Goal: Information Seeking & Learning: Learn about a topic

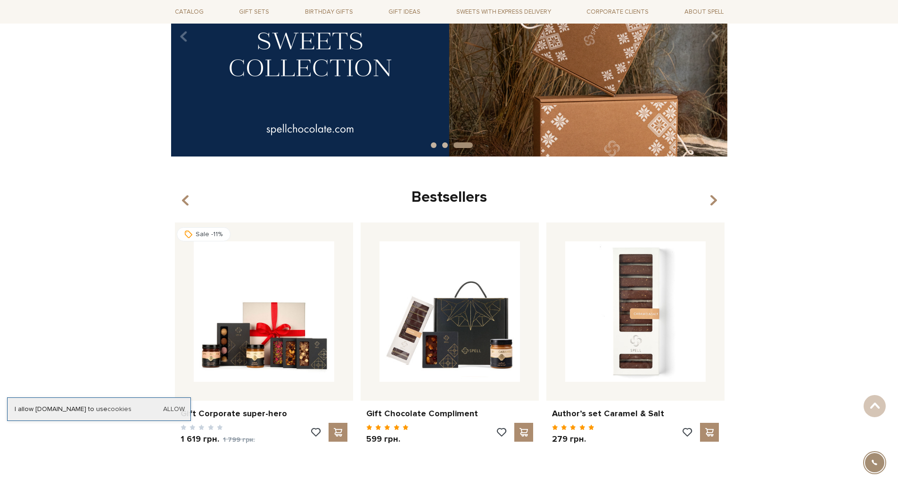
scroll to position [330, 0]
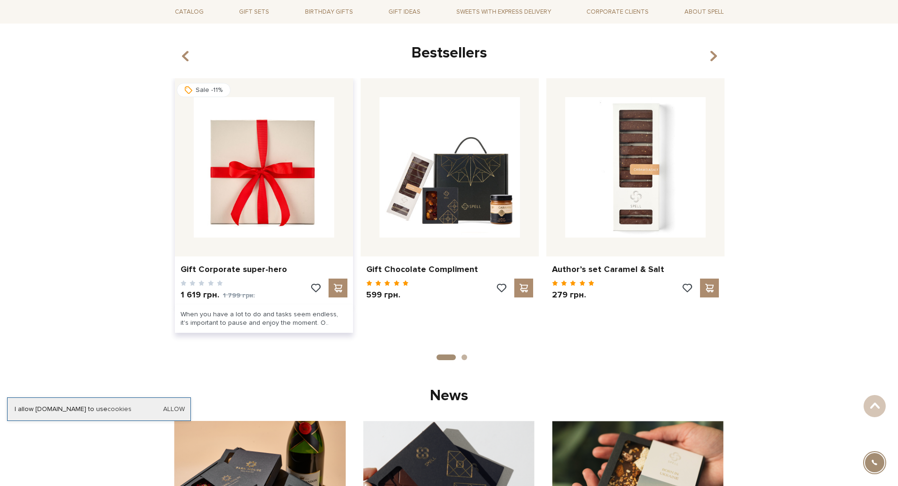
click at [296, 204] on img at bounding box center [264, 167] width 140 height 140
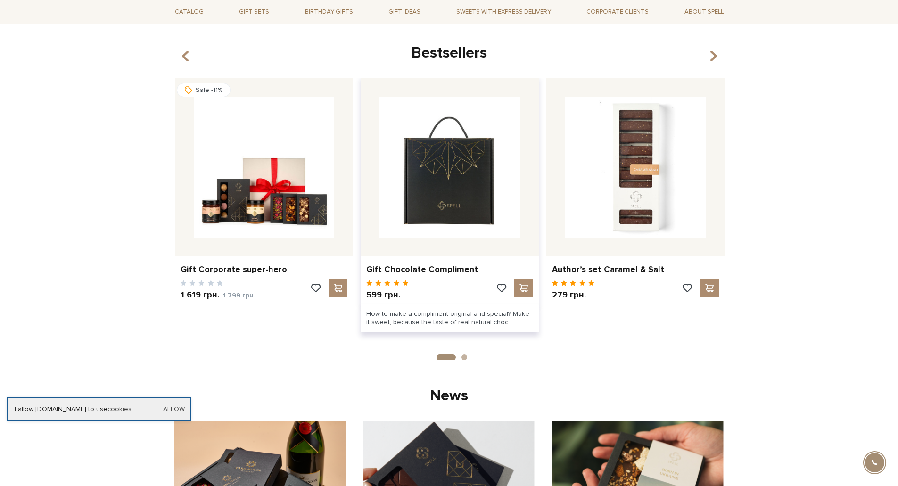
click at [457, 178] on img at bounding box center [449, 167] width 140 height 140
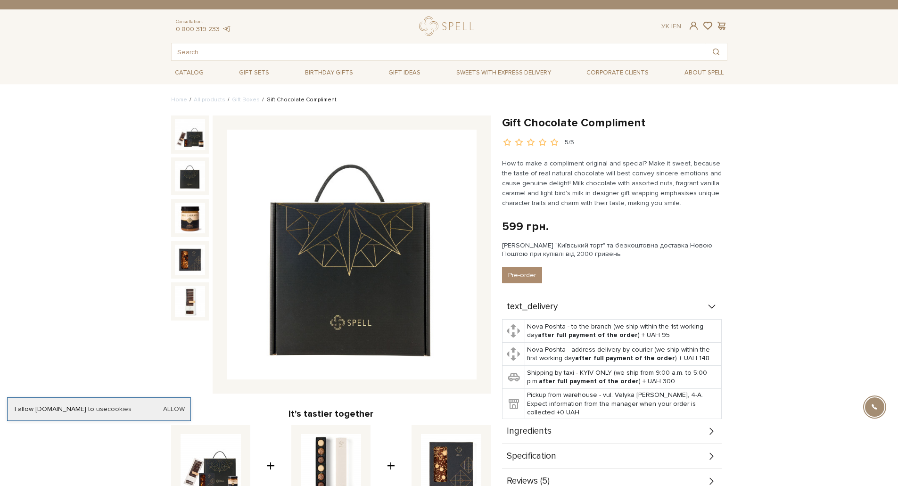
click at [190, 180] on img at bounding box center [190, 176] width 30 height 30
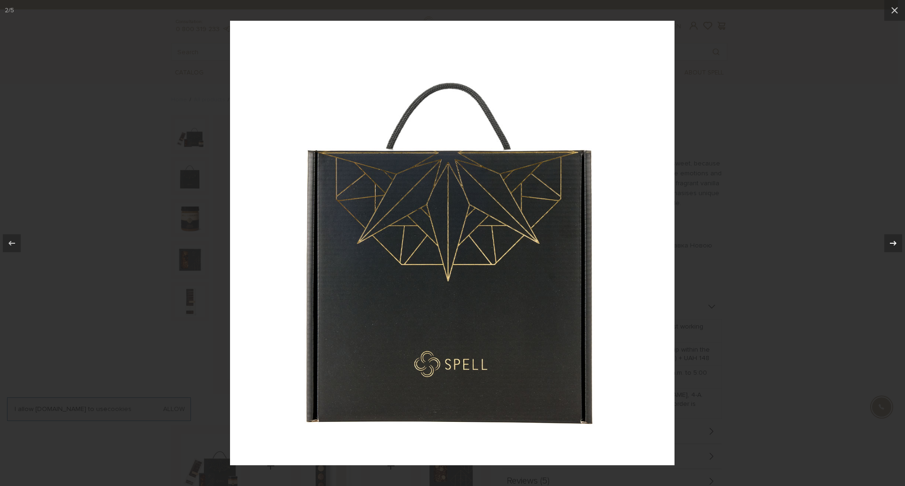
click at [894, 242] on icon at bounding box center [892, 243] width 11 height 11
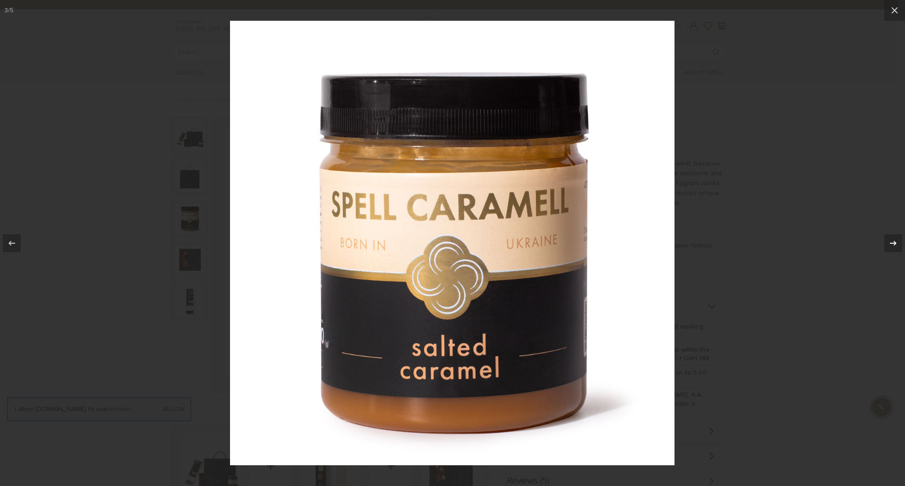
click at [894, 242] on icon at bounding box center [893, 242] width 7 height 5
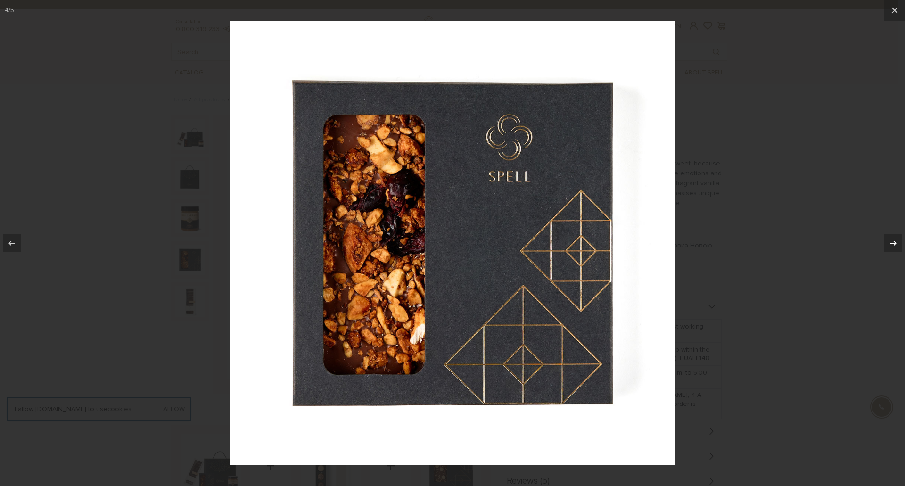
click at [894, 242] on icon at bounding box center [893, 242] width 7 height 5
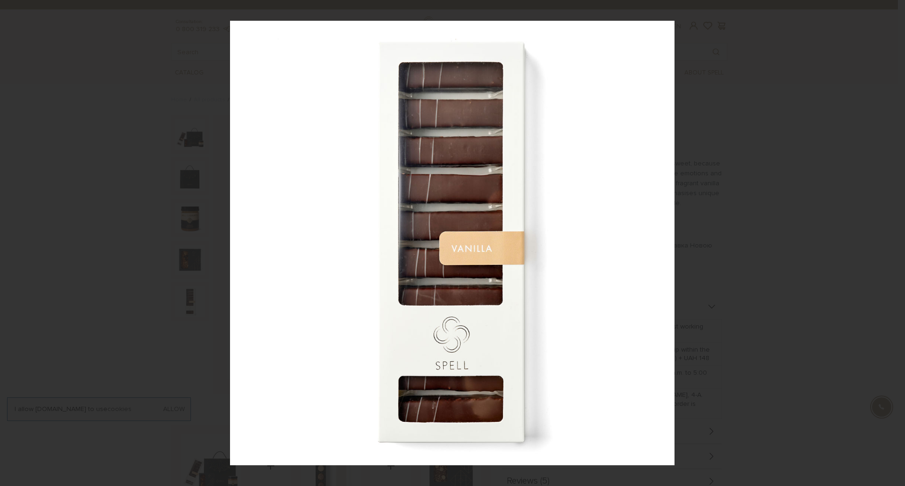
click at [894, 242] on div "5 / 5" at bounding box center [452, 243] width 905 height 486
click at [888, 10] on button at bounding box center [894, 10] width 21 height 21
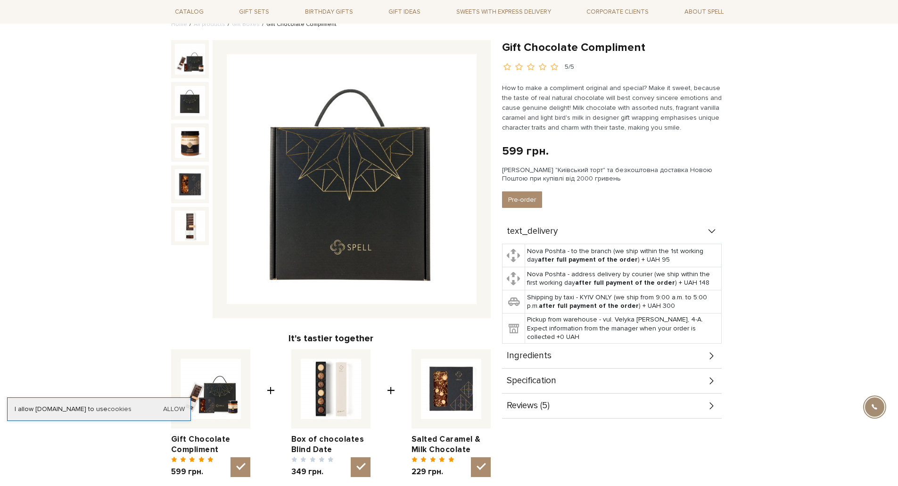
scroll to position [94, 0]
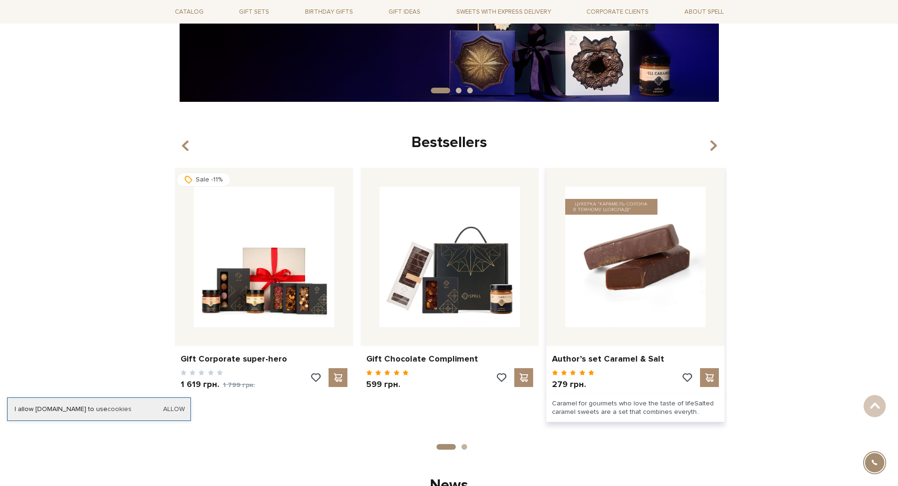
scroll to position [236, 0]
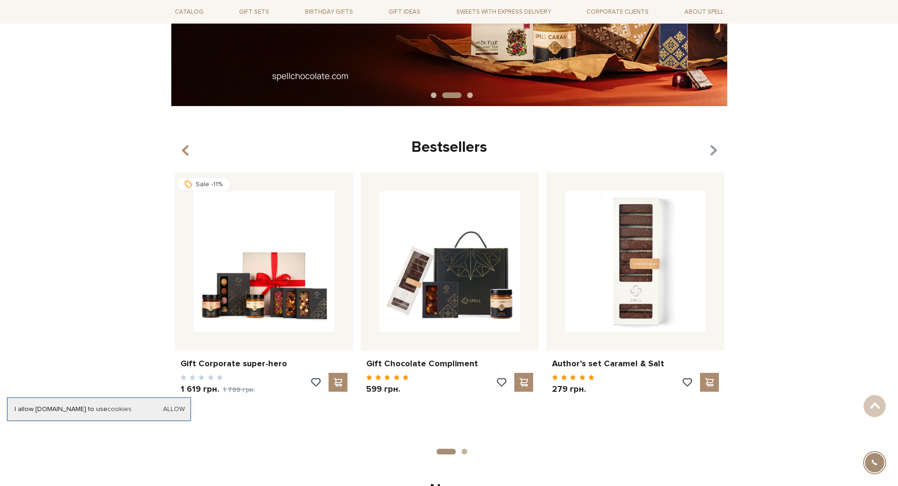
click at [713, 149] on icon "button" at bounding box center [713, 151] width 8 height 16
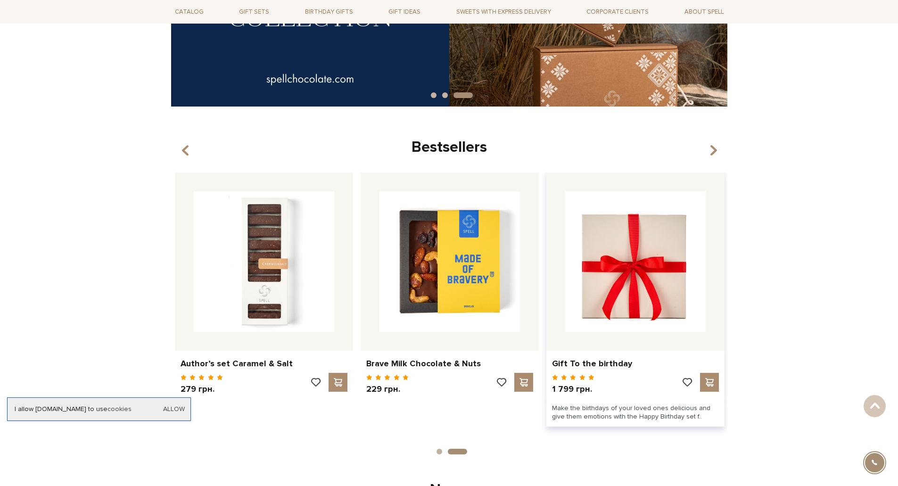
click at [661, 245] on img at bounding box center [635, 261] width 140 height 140
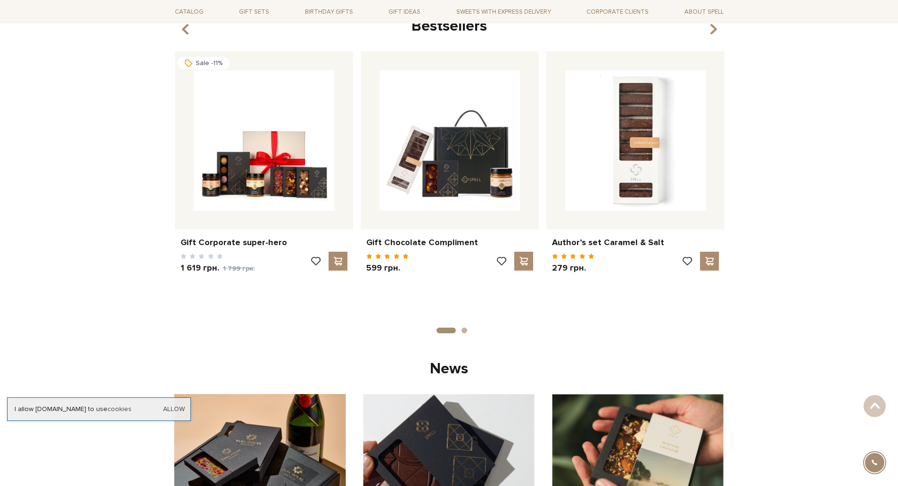
scroll to position [283, 0]
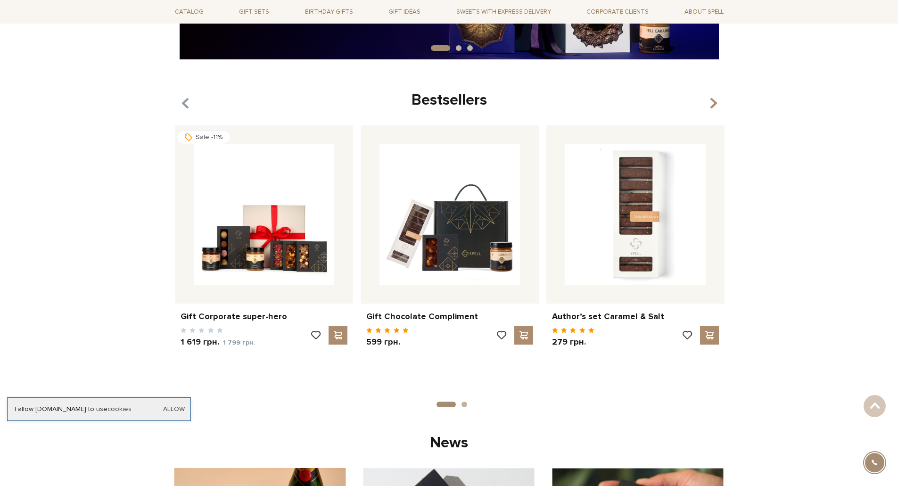
click at [186, 105] on icon "button" at bounding box center [185, 103] width 8 height 16
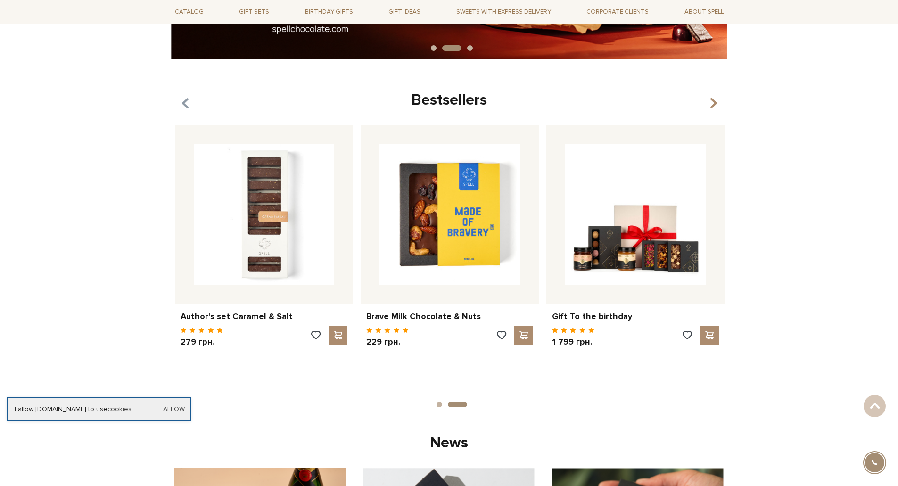
click at [186, 105] on icon "button" at bounding box center [185, 103] width 8 height 16
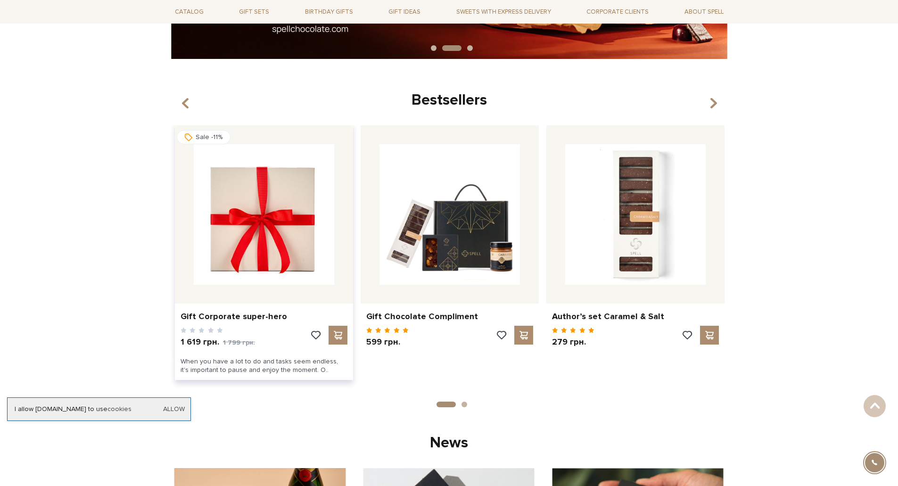
click at [265, 218] on img at bounding box center [264, 214] width 140 height 140
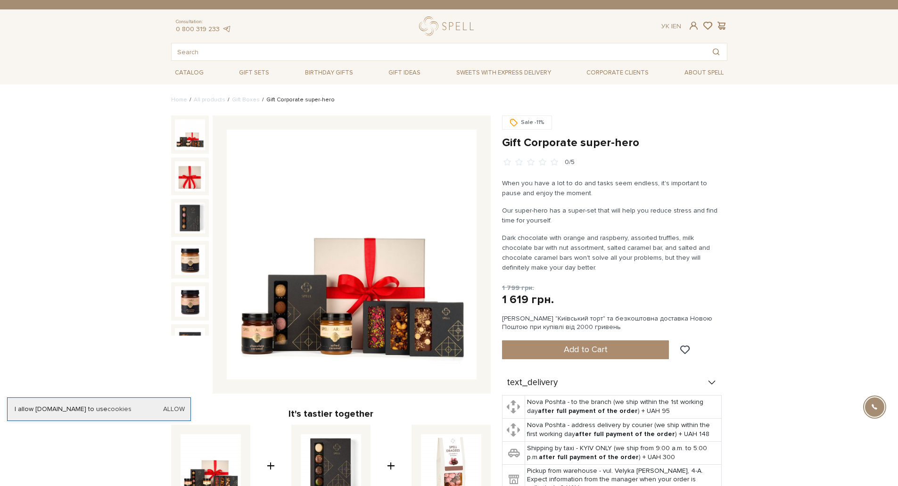
click at [342, 232] on img at bounding box center [352, 255] width 250 height 250
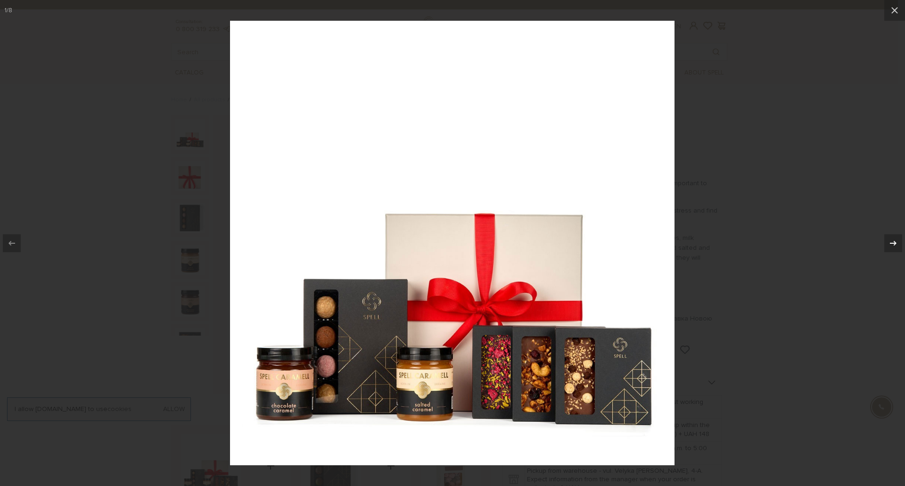
click at [895, 244] on icon at bounding box center [893, 242] width 7 height 5
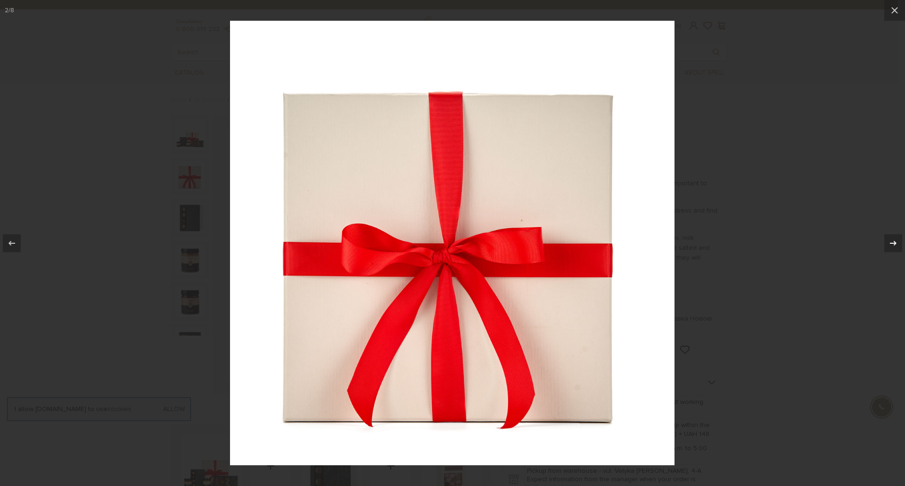
click at [895, 244] on icon at bounding box center [893, 242] width 7 height 5
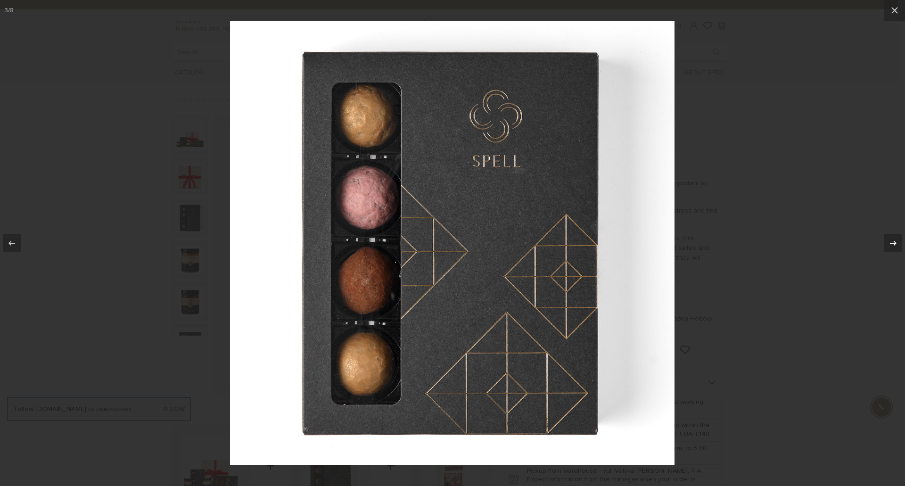
click at [895, 244] on icon at bounding box center [893, 242] width 7 height 5
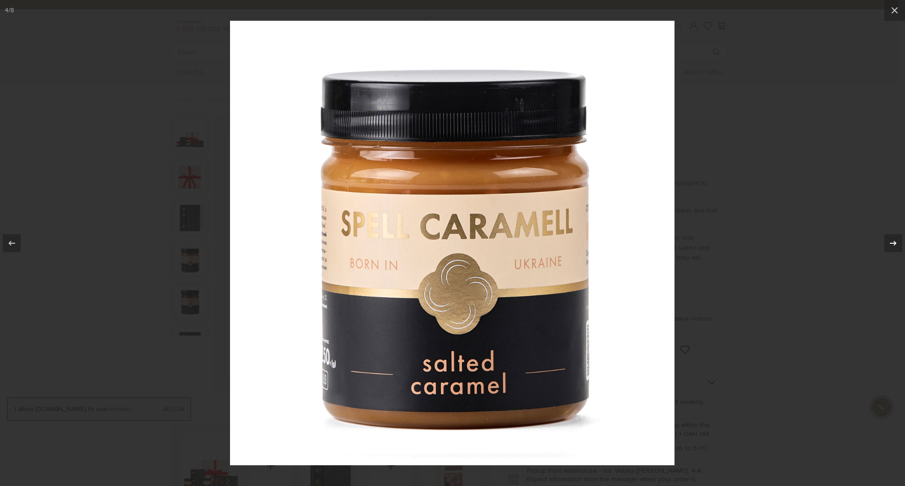
click at [895, 244] on icon at bounding box center [893, 242] width 7 height 5
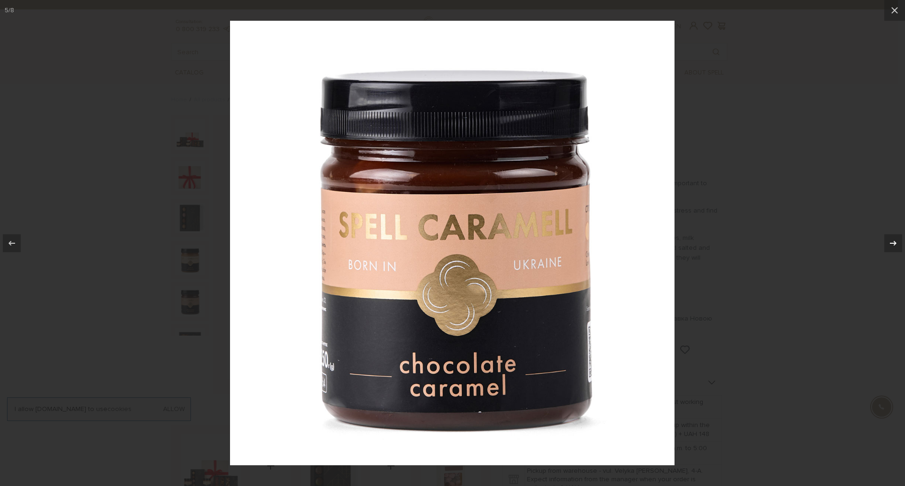
click at [895, 244] on icon at bounding box center [893, 242] width 7 height 5
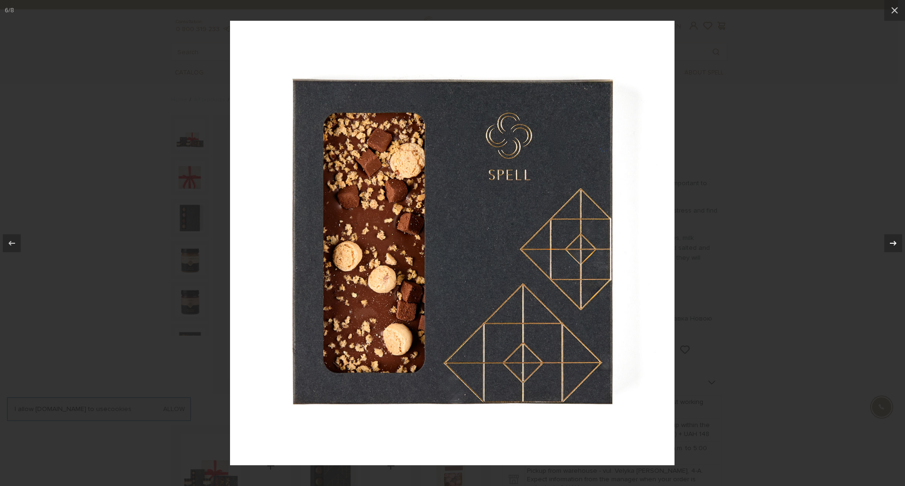
click at [895, 244] on icon at bounding box center [893, 242] width 7 height 5
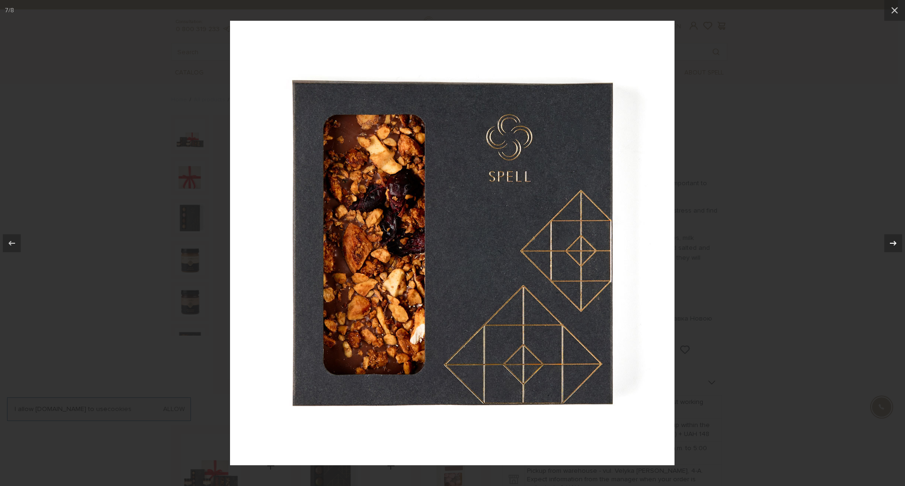
click at [890, 244] on icon at bounding box center [892, 243] width 11 height 11
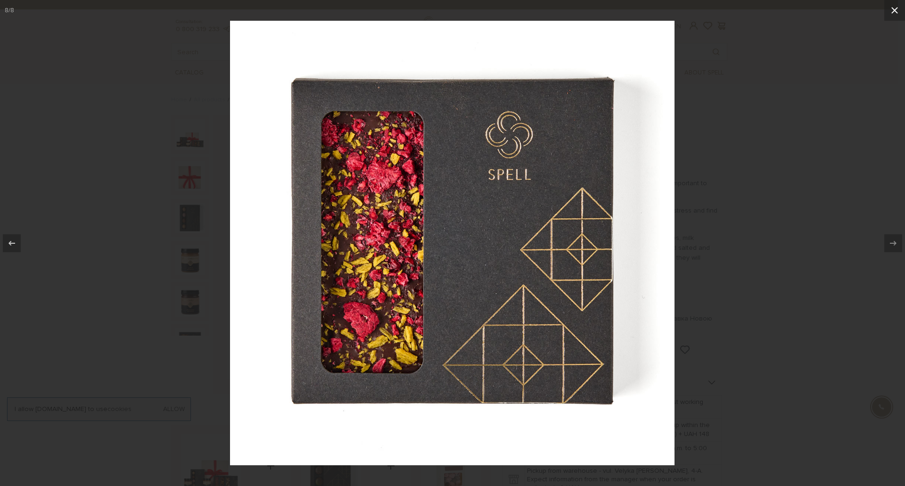
click at [897, 8] on icon at bounding box center [894, 10] width 7 height 7
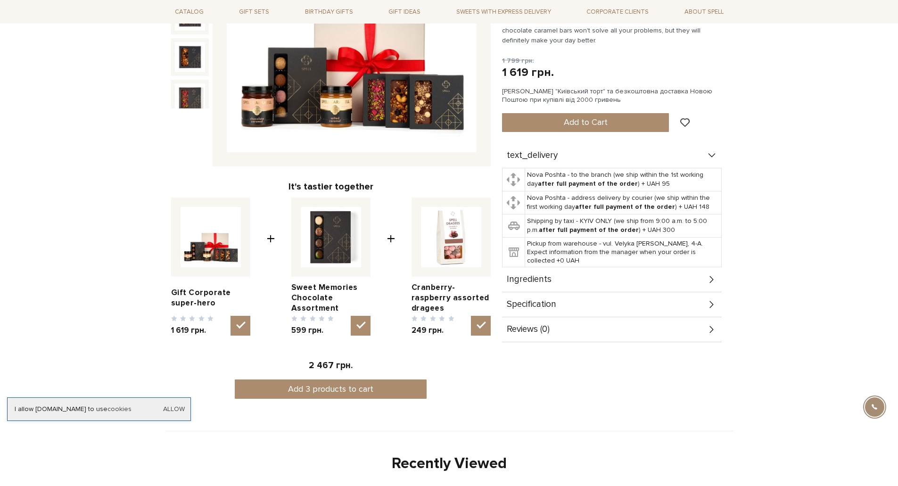
scroll to position [283, 0]
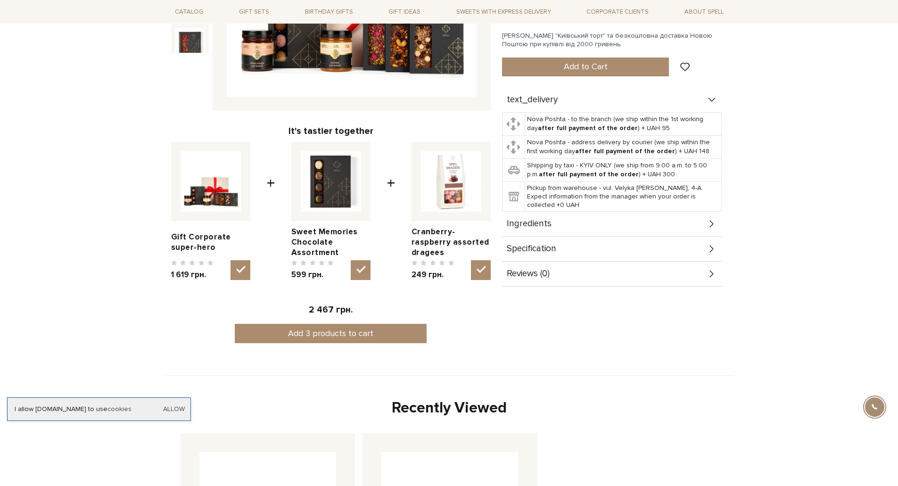
click at [686, 227] on div "Ingredients" at bounding box center [612, 224] width 220 height 25
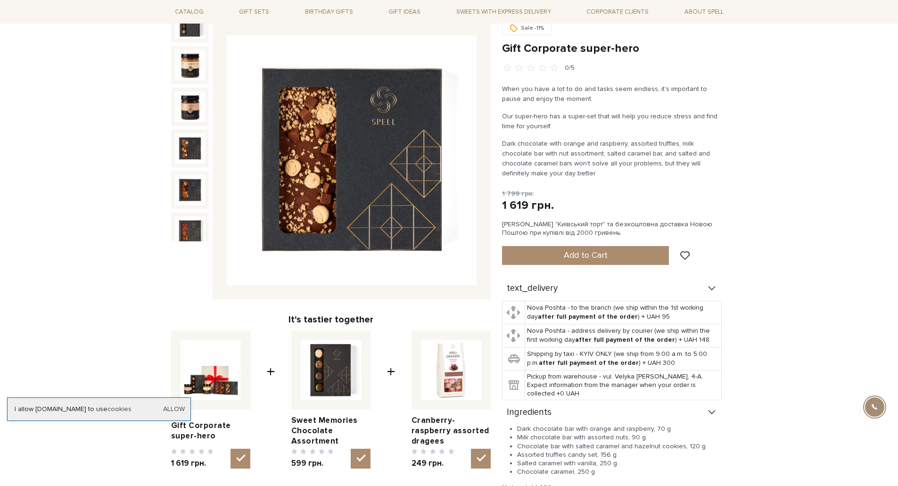
scroll to position [0, 0]
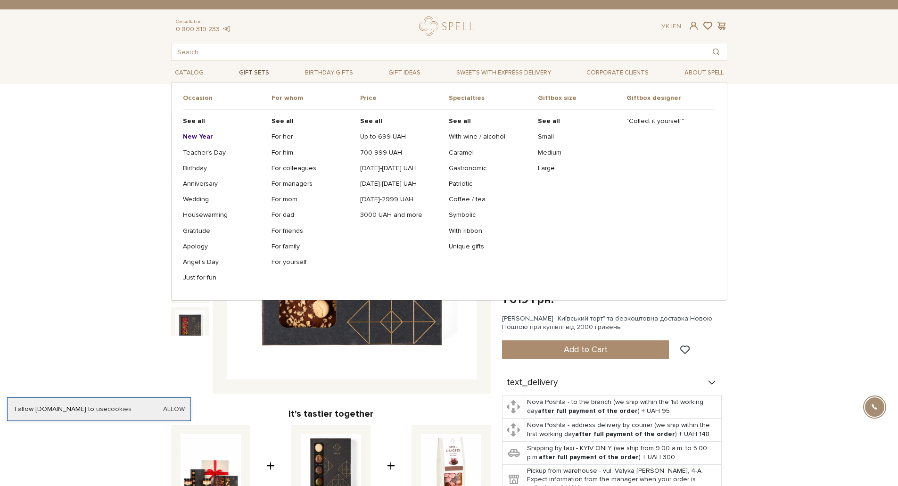
click at [260, 71] on link "Gift sets" at bounding box center [254, 73] width 38 height 15
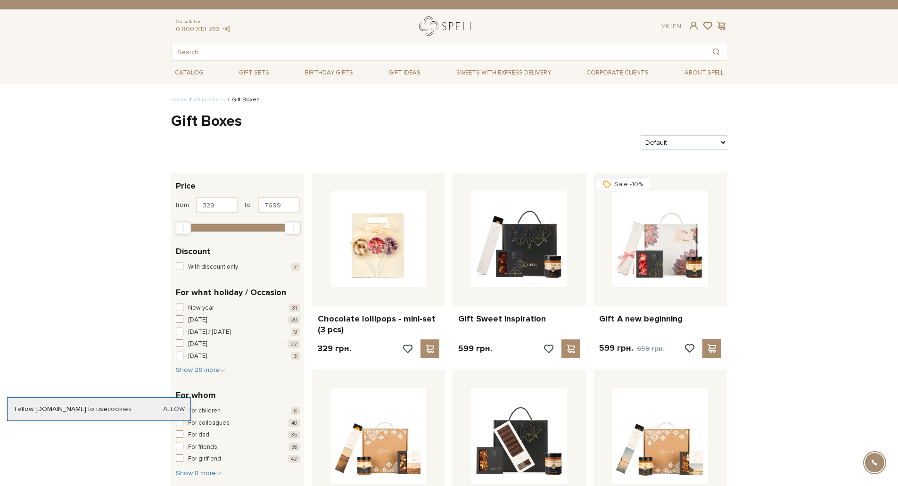
click at [451, 25] on link "logo" at bounding box center [448, 25] width 59 height 19
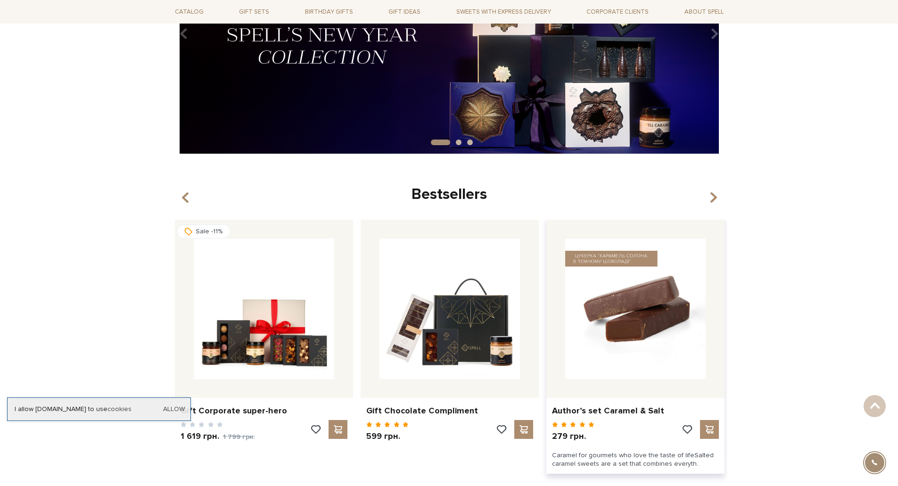
scroll to position [188, 0]
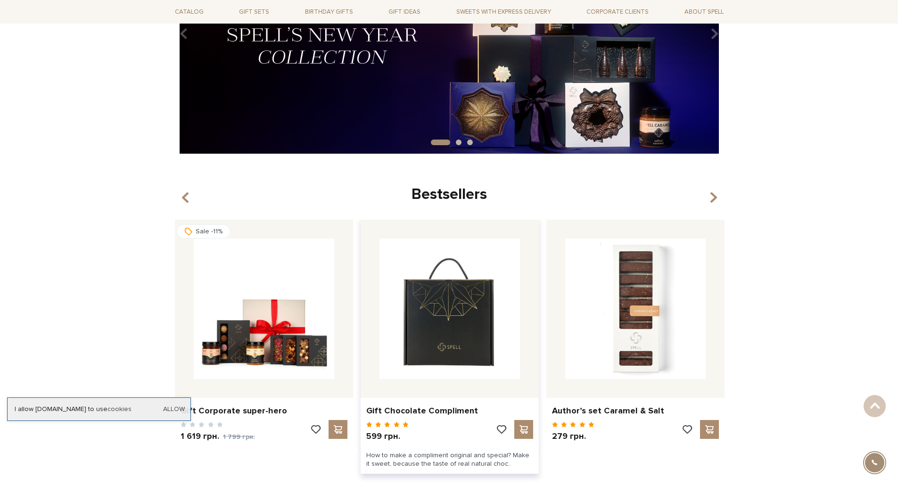
click at [452, 321] on img at bounding box center [449, 308] width 140 height 140
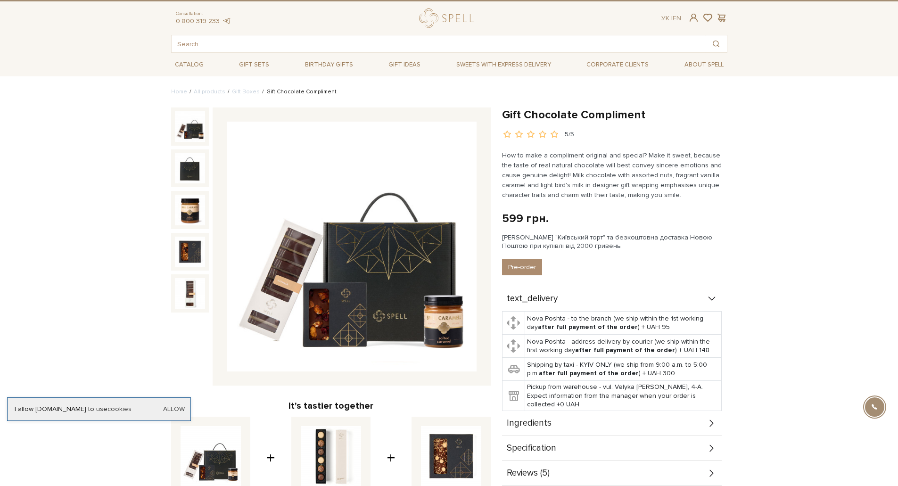
scroll to position [188, 0]
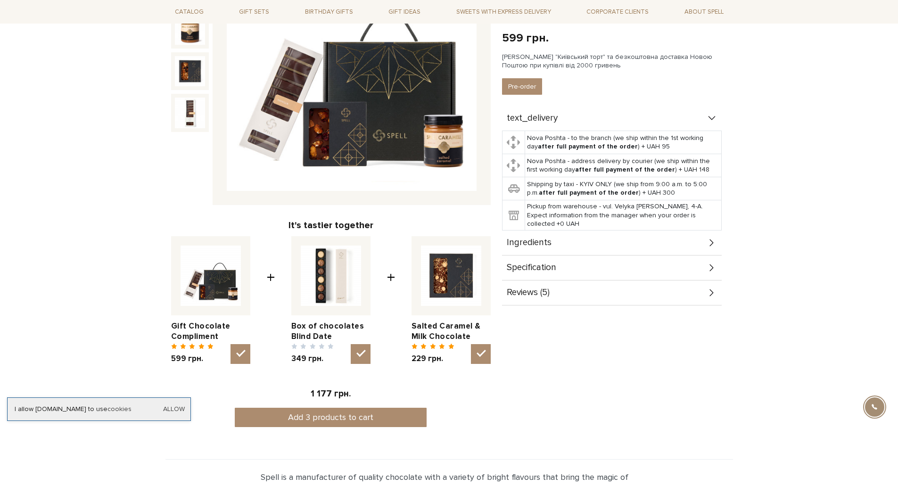
click at [568, 243] on div "Ingredients" at bounding box center [612, 242] width 220 height 25
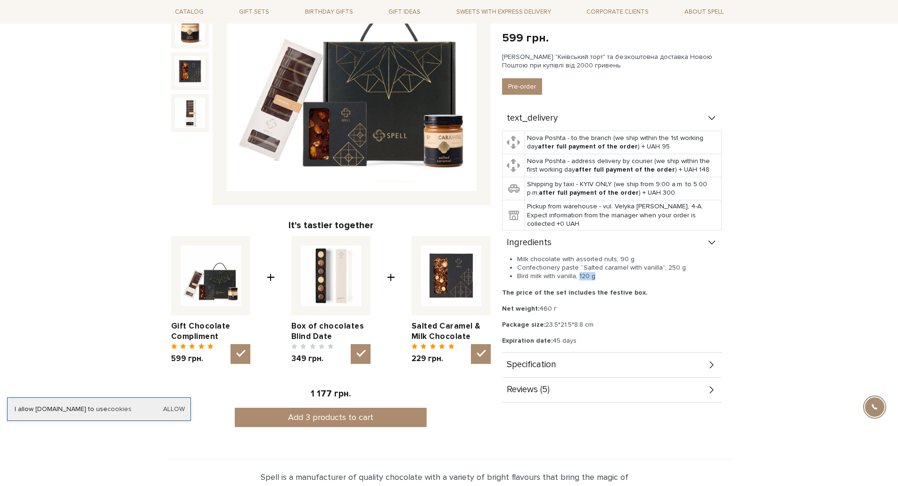
drag, startPoint x: 579, startPoint y: 275, endPoint x: 595, endPoint y: 275, distance: 16.0
click at [595, 275] on li "Bird milk with vanilla, 120 g" at bounding box center [619, 276] width 205 height 8
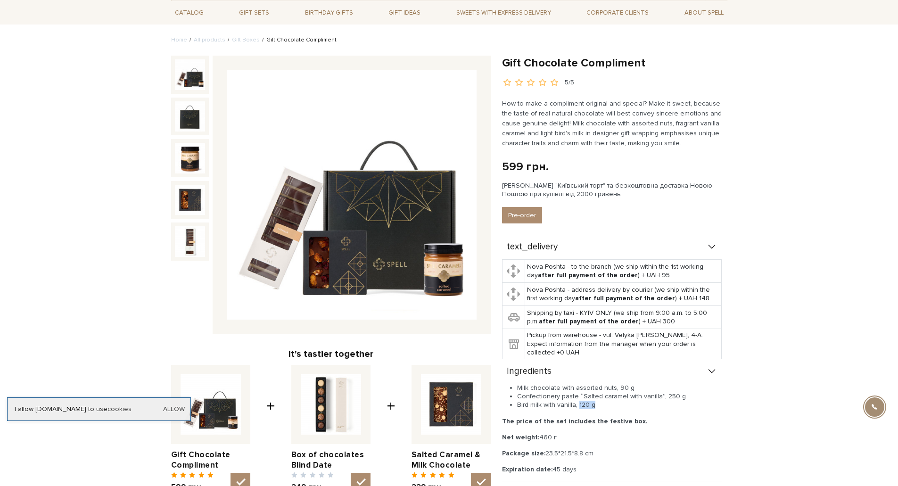
scroll to position [0, 0]
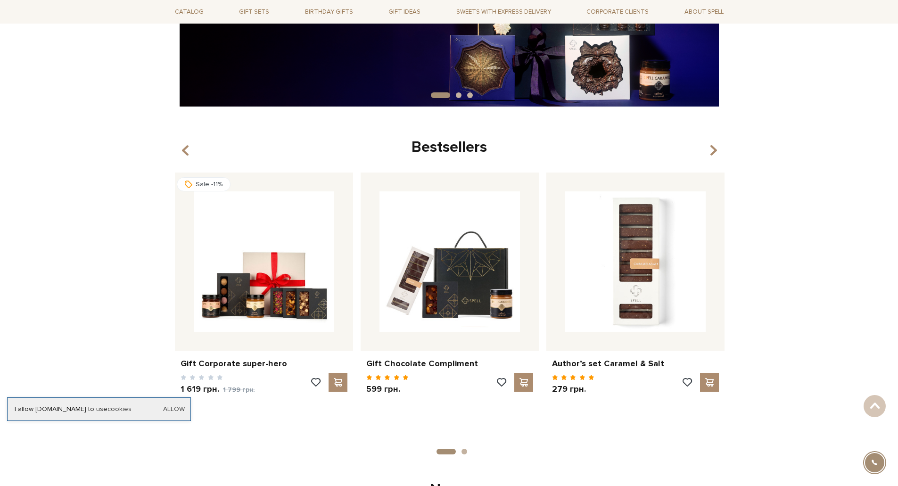
scroll to position [236, 0]
click at [713, 154] on icon "button" at bounding box center [713, 151] width 8 height 16
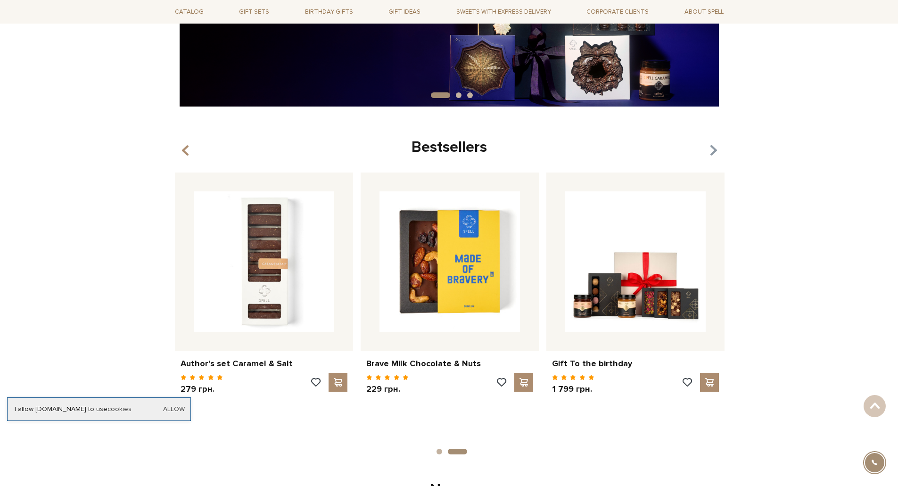
click at [713, 154] on icon "button" at bounding box center [713, 151] width 8 height 16
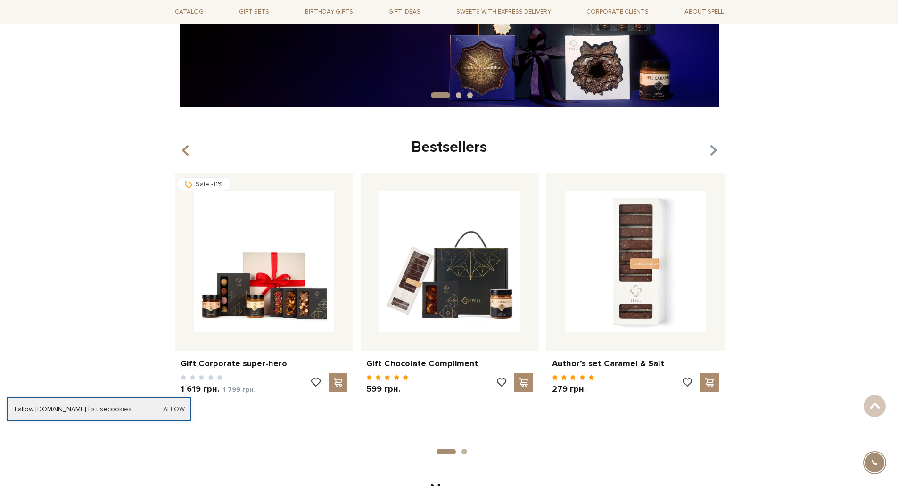
click at [713, 154] on icon "button" at bounding box center [713, 151] width 8 height 16
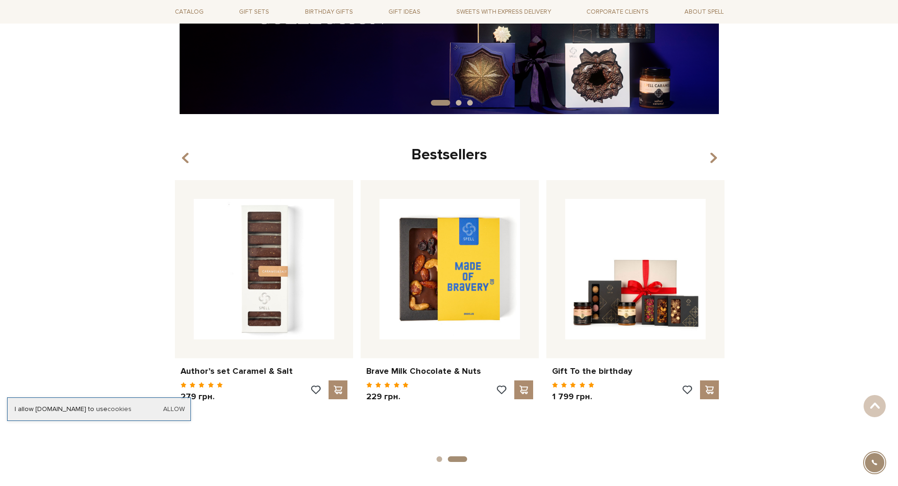
scroll to position [94, 0]
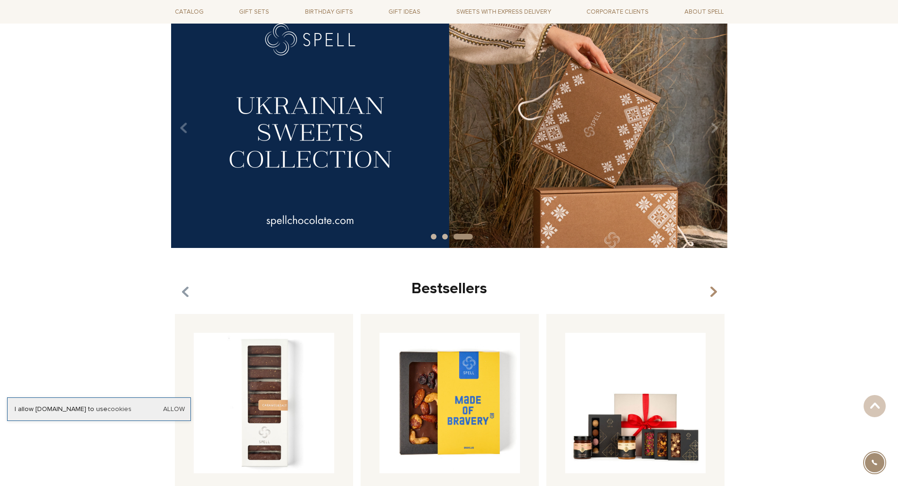
click at [187, 292] on icon "button" at bounding box center [185, 292] width 8 height 16
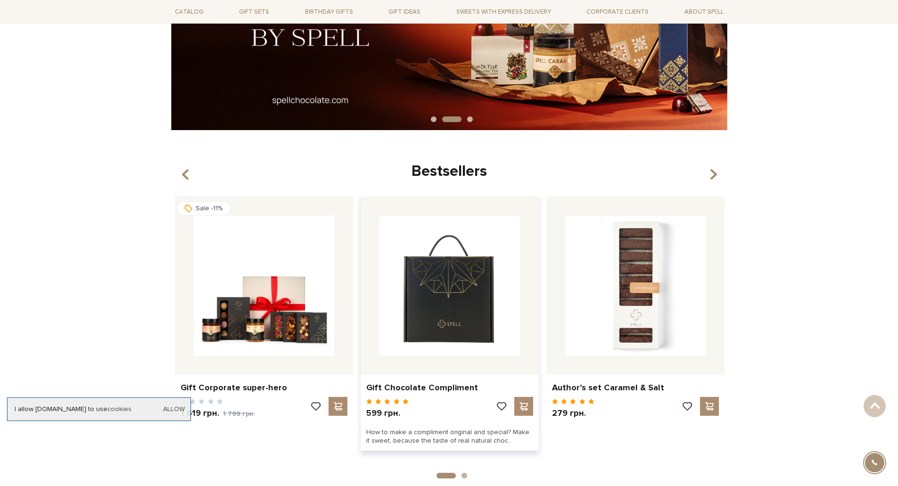
scroll to position [236, 0]
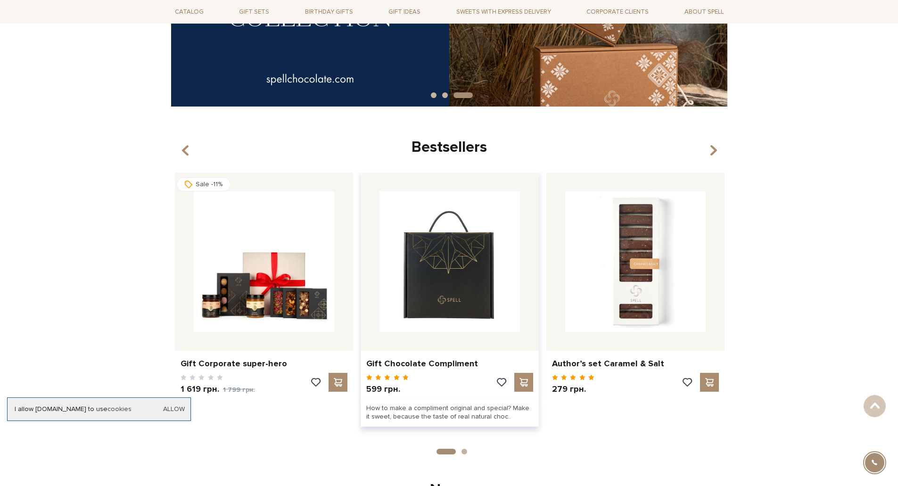
click at [453, 303] on img at bounding box center [449, 261] width 140 height 140
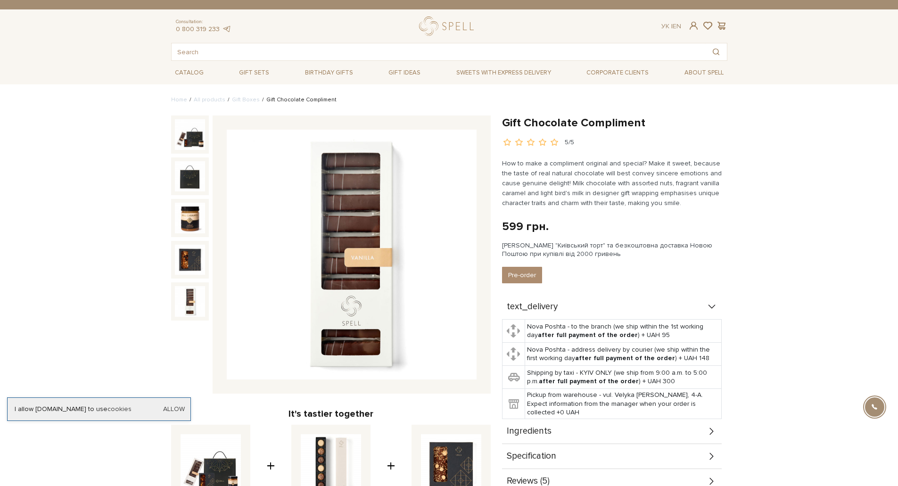
scroll to position [236, 0]
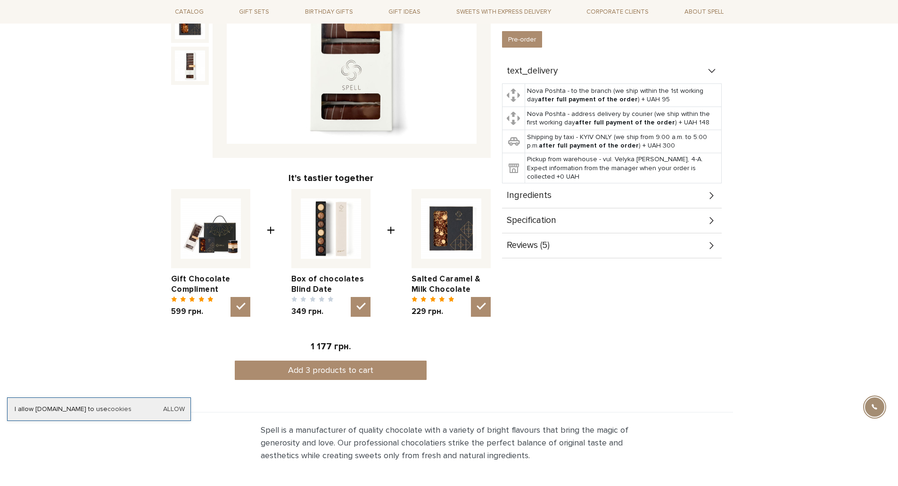
click at [584, 203] on div "Ingredients" at bounding box center [612, 195] width 220 height 25
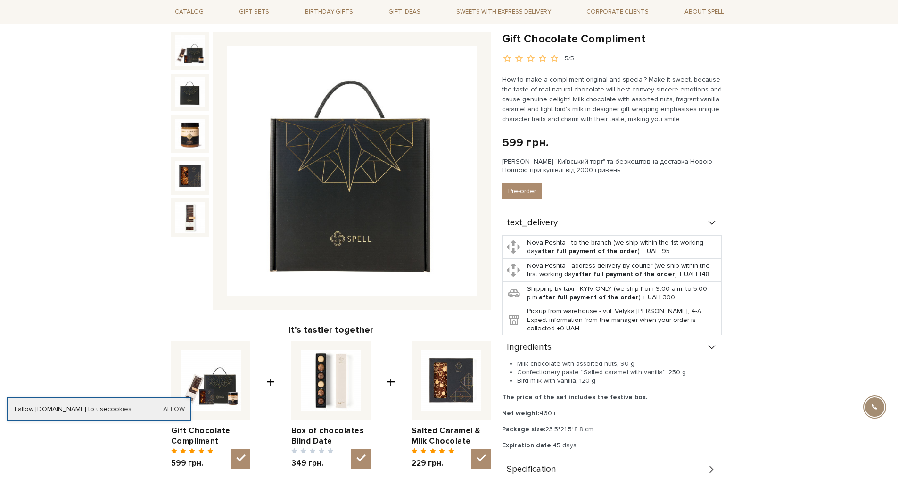
scroll to position [0, 0]
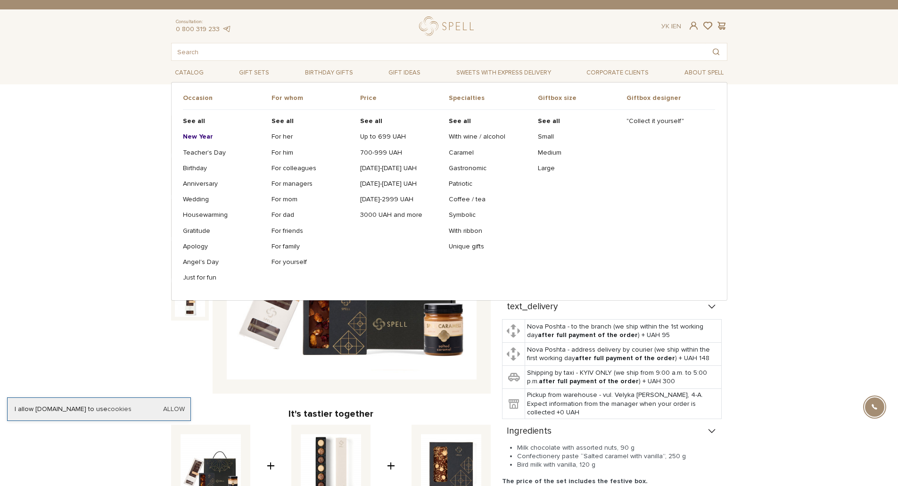
click at [194, 134] on b "New Year" at bounding box center [198, 136] width 30 height 8
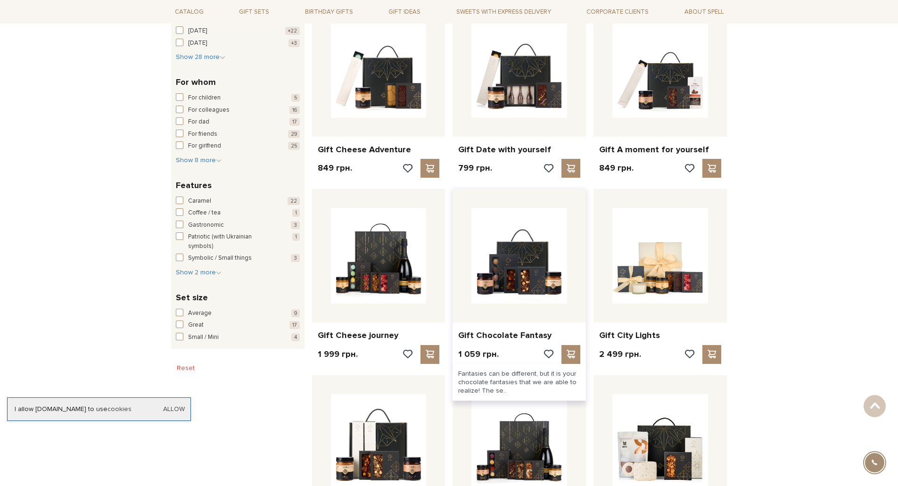
scroll to position [518, 0]
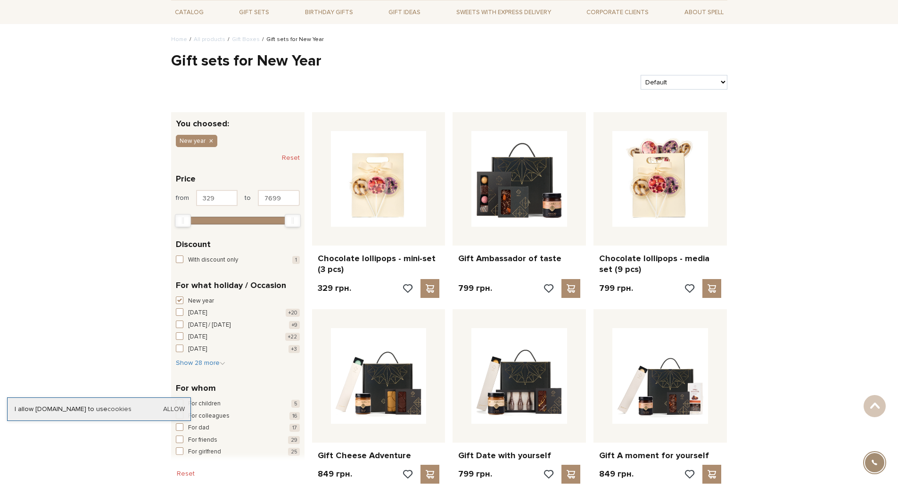
scroll to position [0, 0]
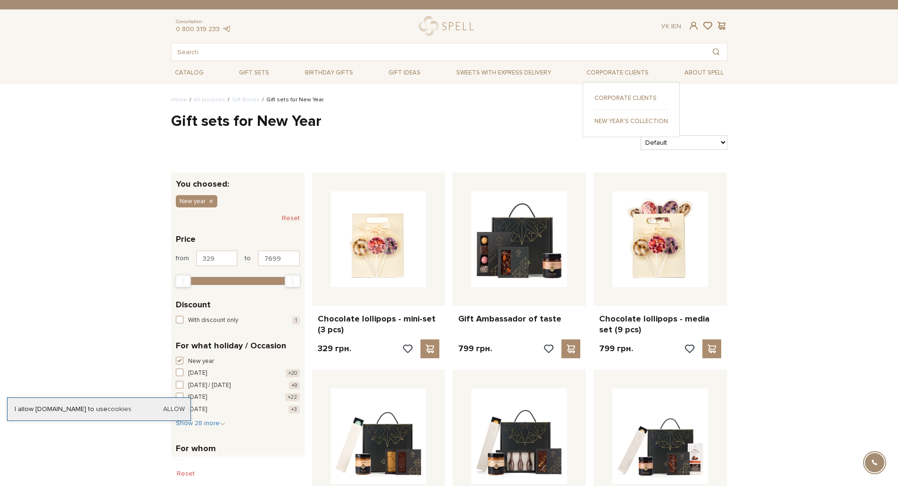
click at [624, 121] on link "New Year's collection" at bounding box center [631, 121] width 74 height 8
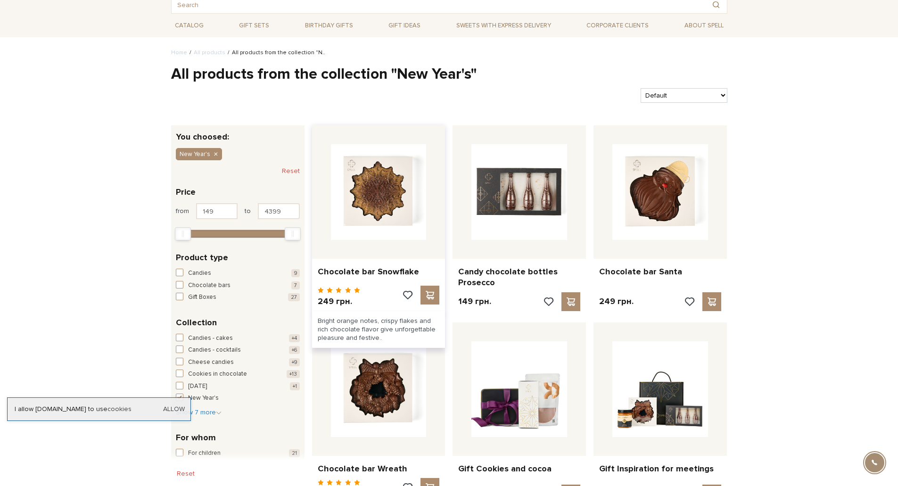
scroll to position [94, 0]
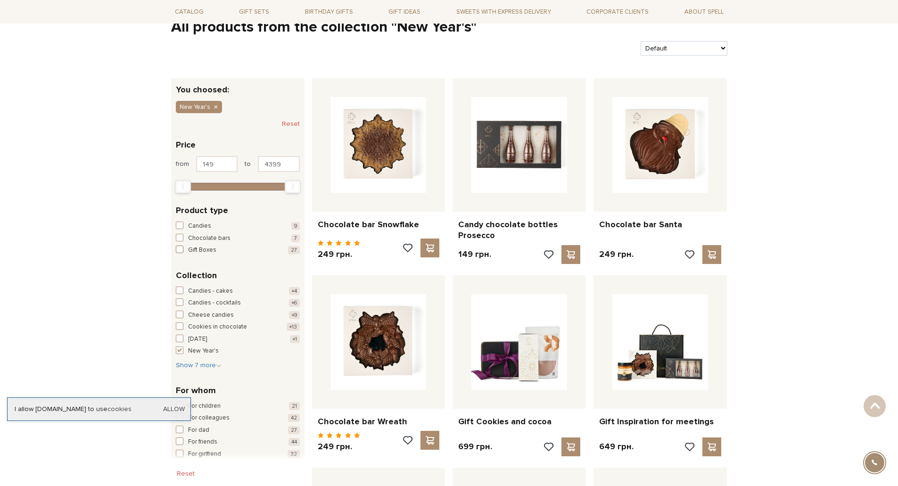
click at [182, 249] on span "button" at bounding box center [180, 250] width 8 height 8
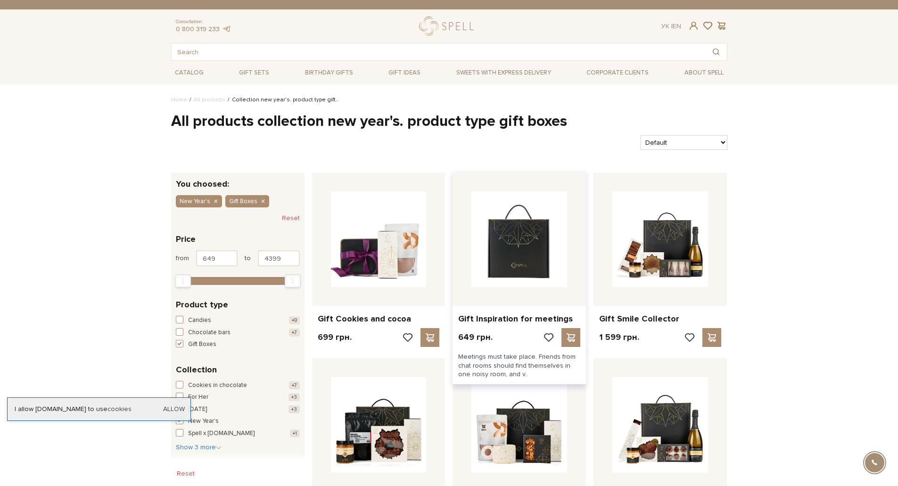
click at [535, 231] on img at bounding box center [519, 239] width 96 height 96
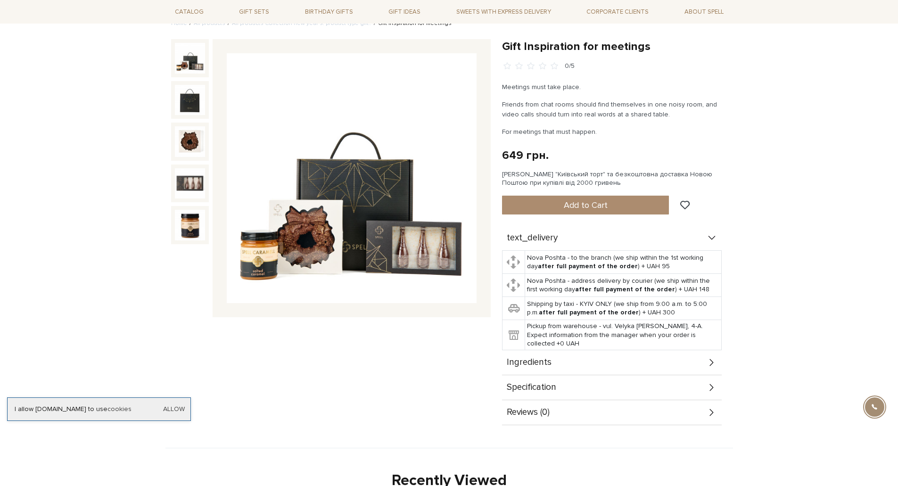
scroll to position [141, 0]
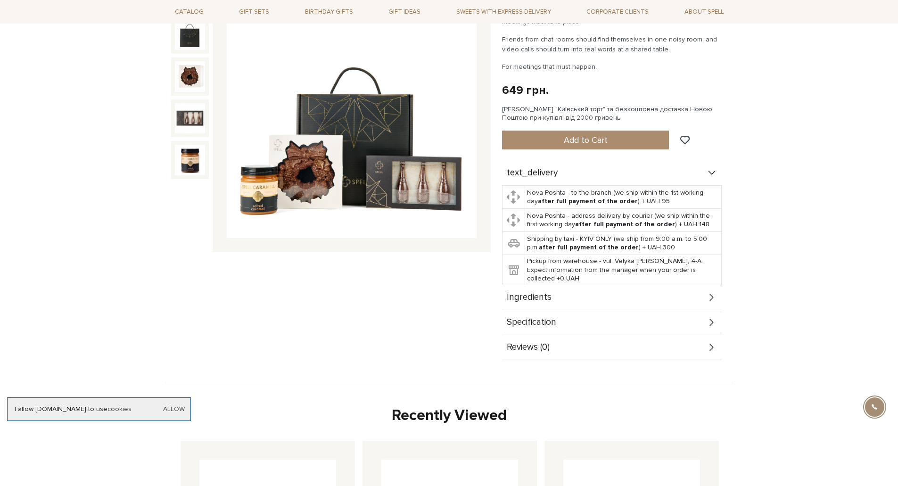
click at [571, 296] on div "Ingredients" at bounding box center [612, 297] width 220 height 25
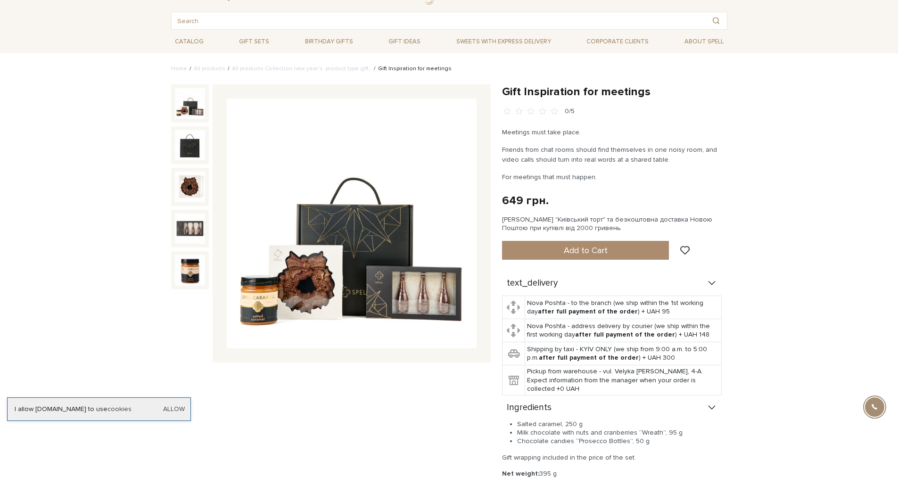
scroll to position [0, 0]
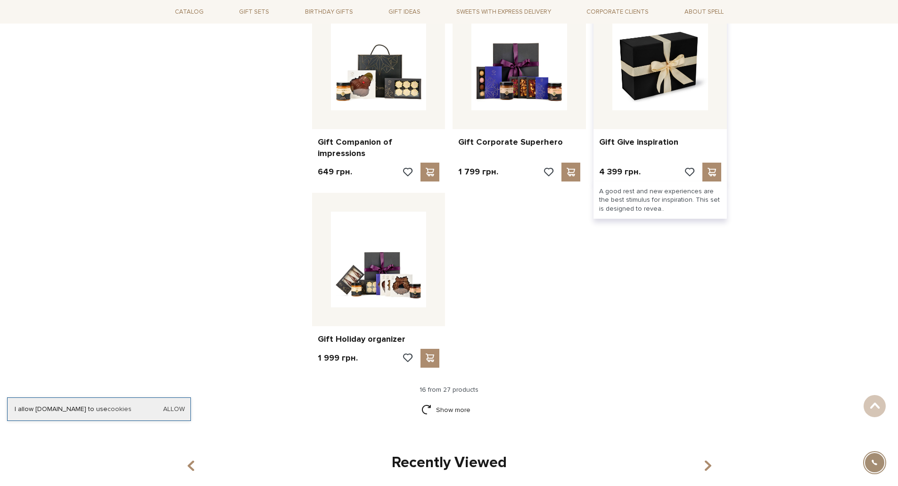
scroll to position [1037, 0]
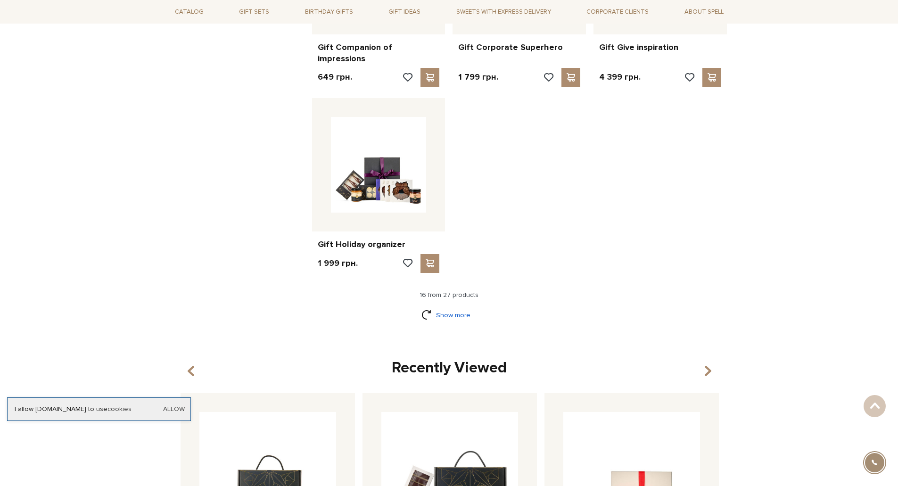
click at [453, 307] on link "Show more" at bounding box center [448, 315] width 55 height 16
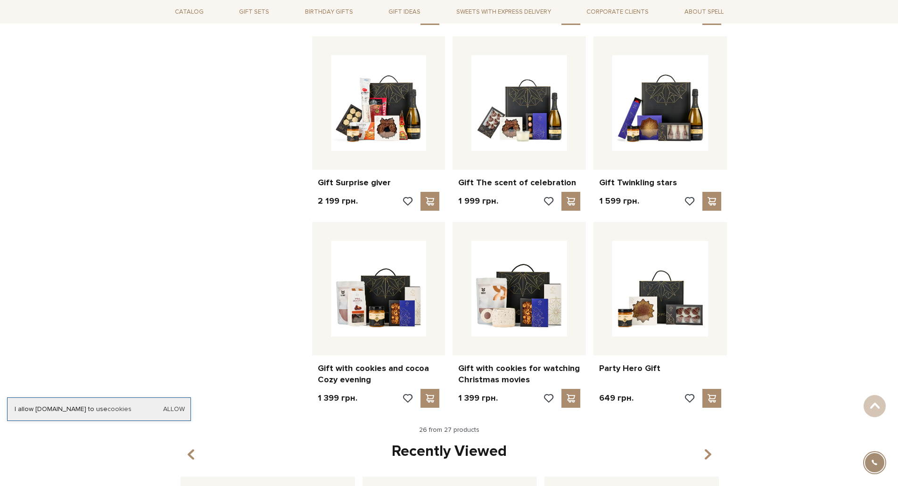
scroll to position [1461, 0]
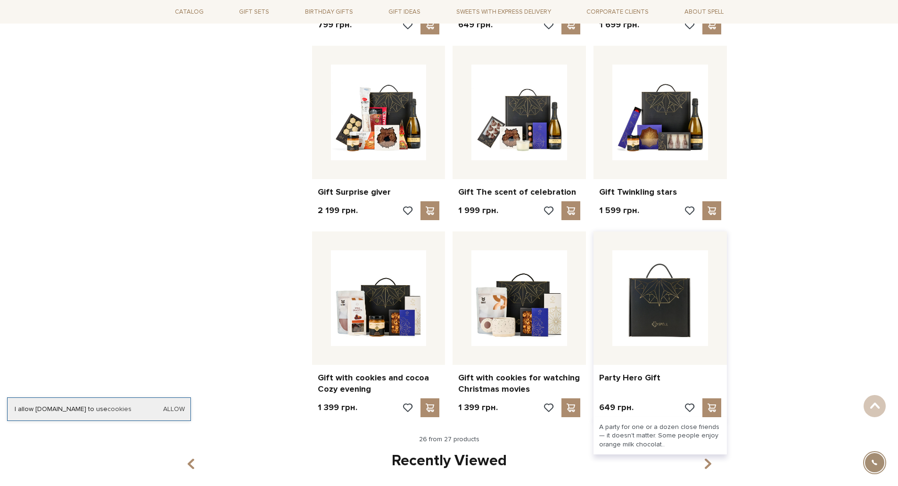
click at [642, 284] on img at bounding box center [660, 298] width 96 height 96
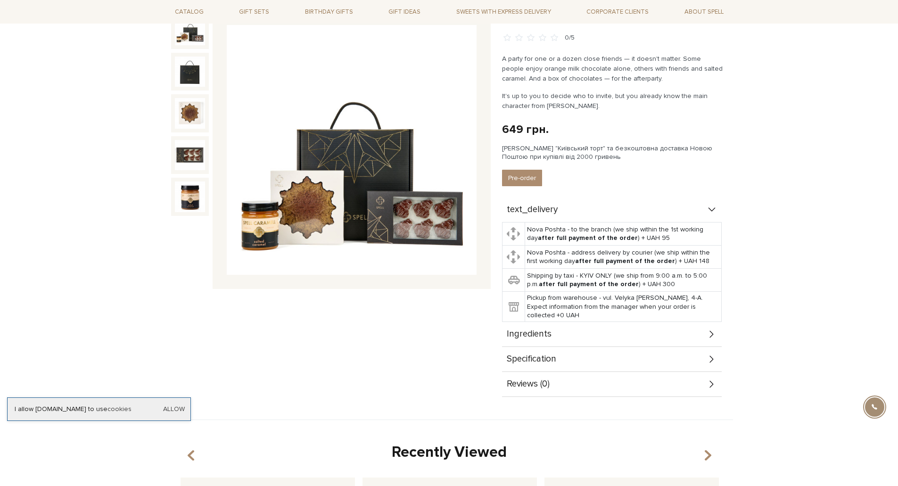
scroll to position [188, 0]
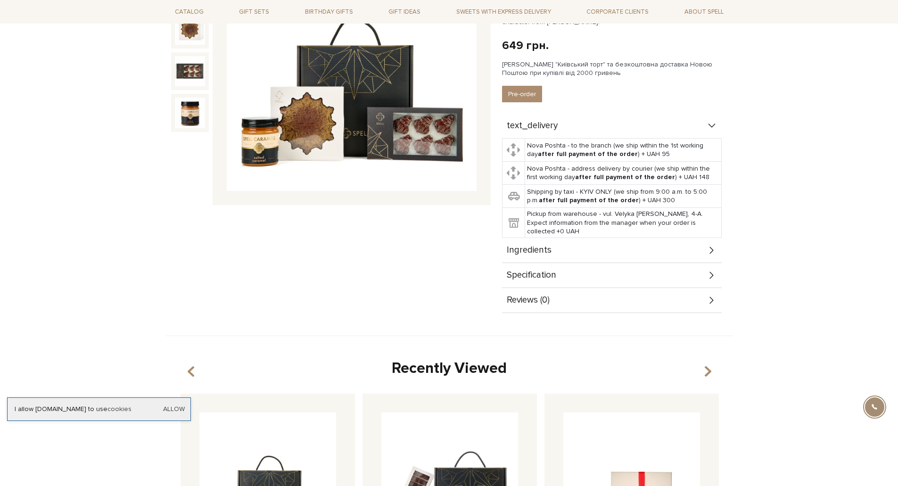
click at [558, 255] on div "Ingredients" at bounding box center [612, 250] width 220 height 25
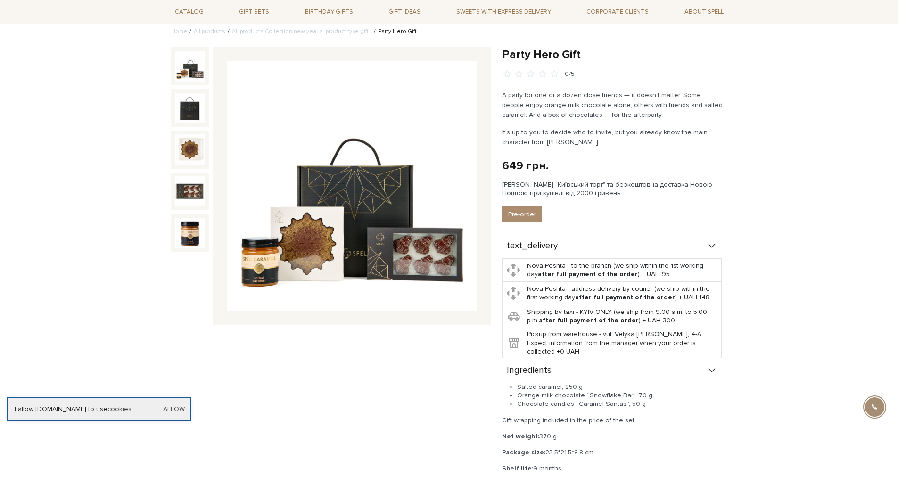
scroll to position [0, 0]
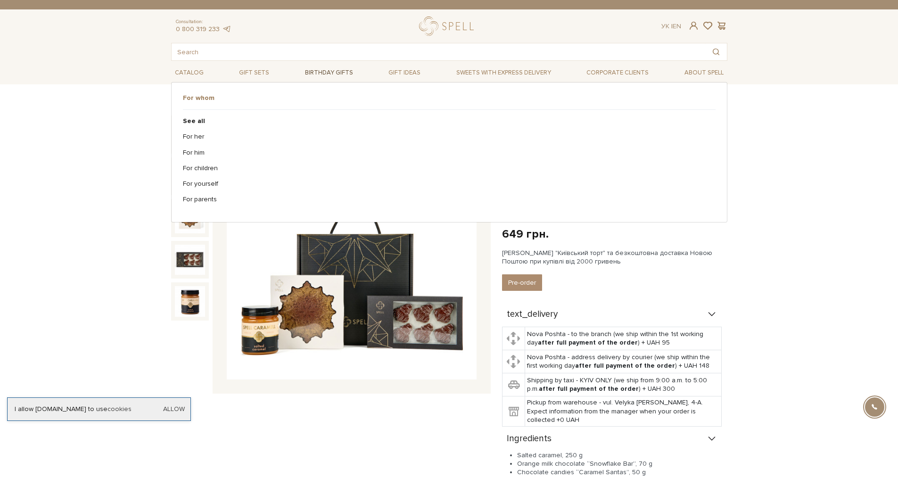
click at [314, 72] on link "Birthday gifts" at bounding box center [329, 73] width 56 height 15
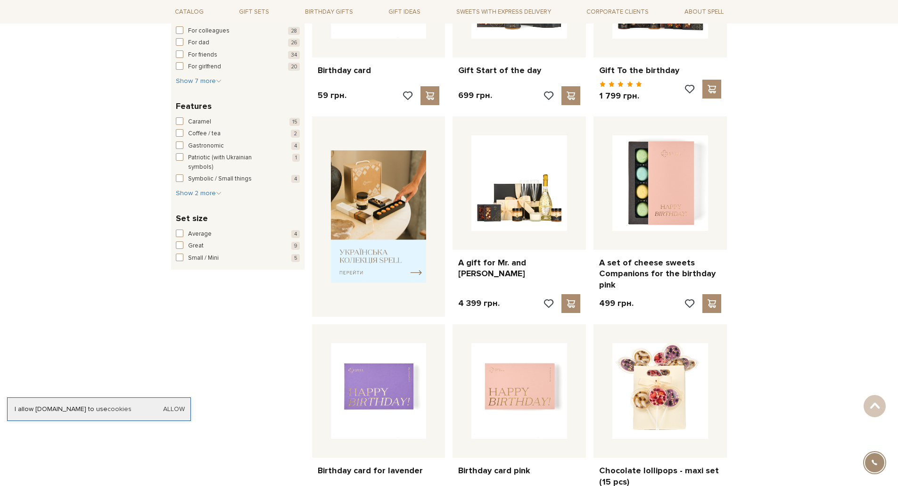
scroll to position [141, 0]
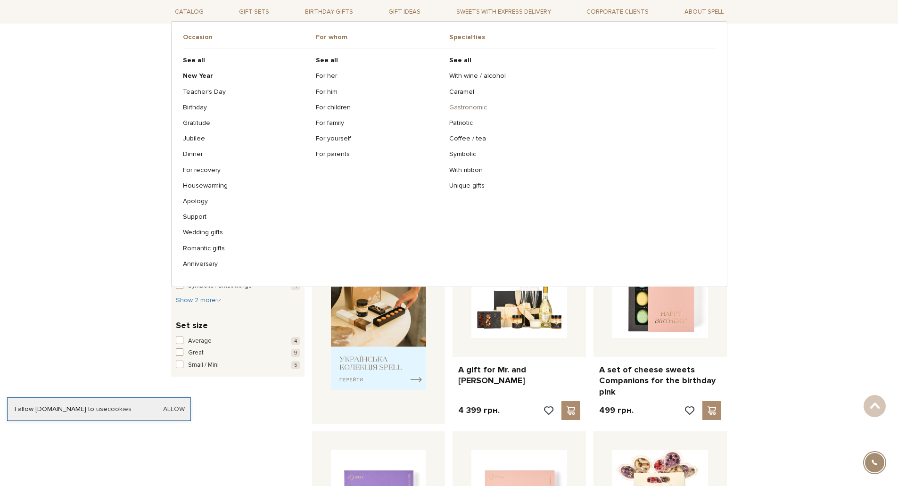
click at [477, 106] on link "Gastronomic" at bounding box center [578, 107] width 259 height 8
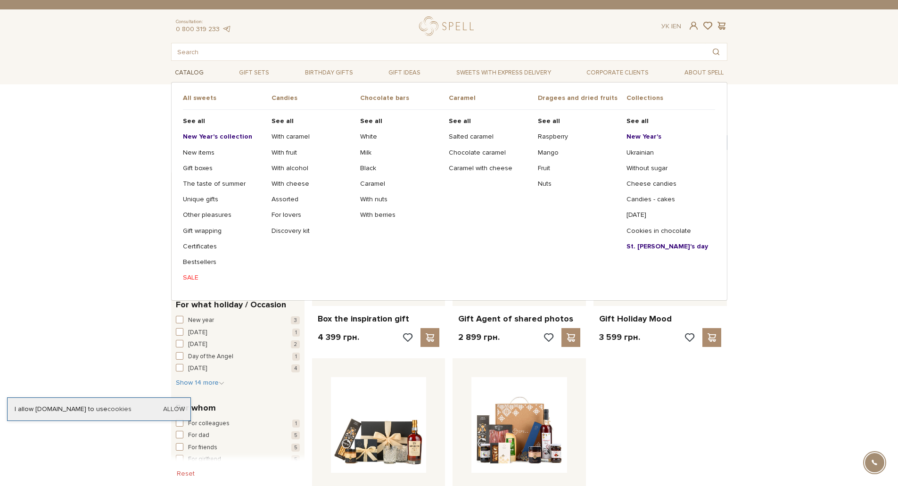
click at [197, 69] on link "Catalog" at bounding box center [189, 73] width 36 height 15
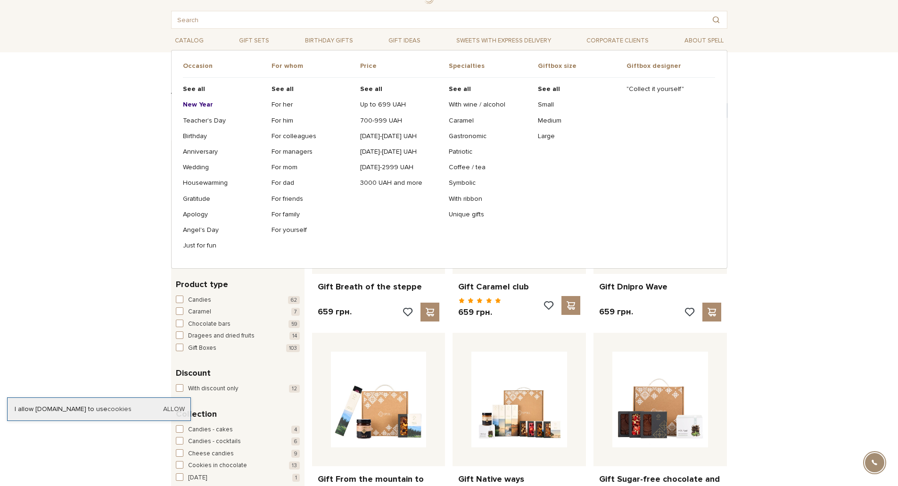
scroll to position [47, 0]
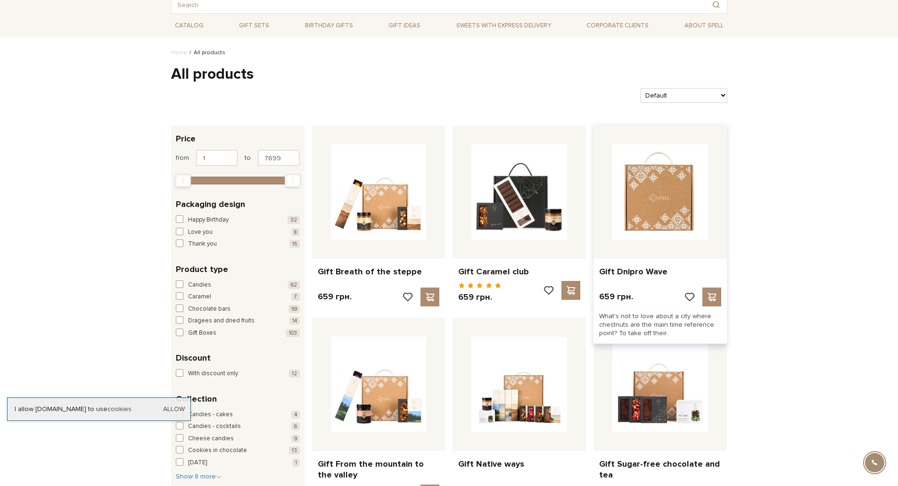
click at [628, 195] on img at bounding box center [660, 192] width 96 height 96
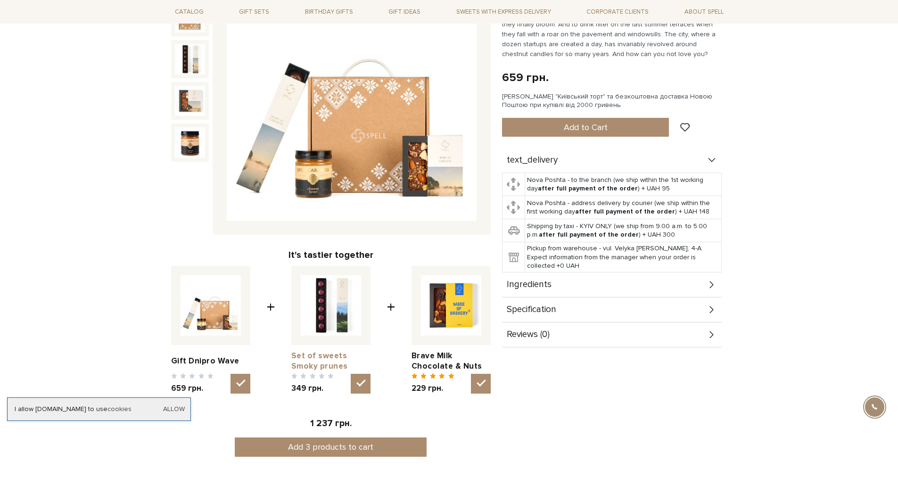
scroll to position [283, 0]
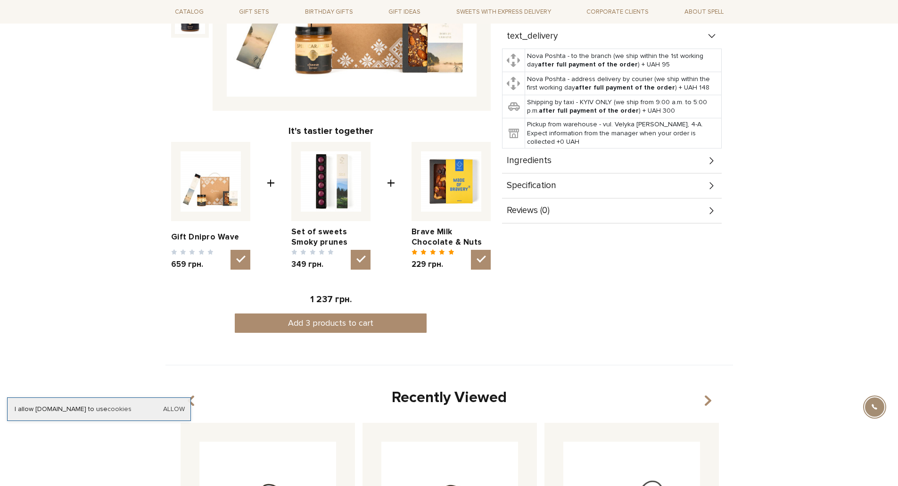
click at [457, 172] on img at bounding box center [451, 181] width 60 height 60
click at [471, 250] on input "checkbox" at bounding box center [481, 260] width 20 height 20
checkbox input "false"
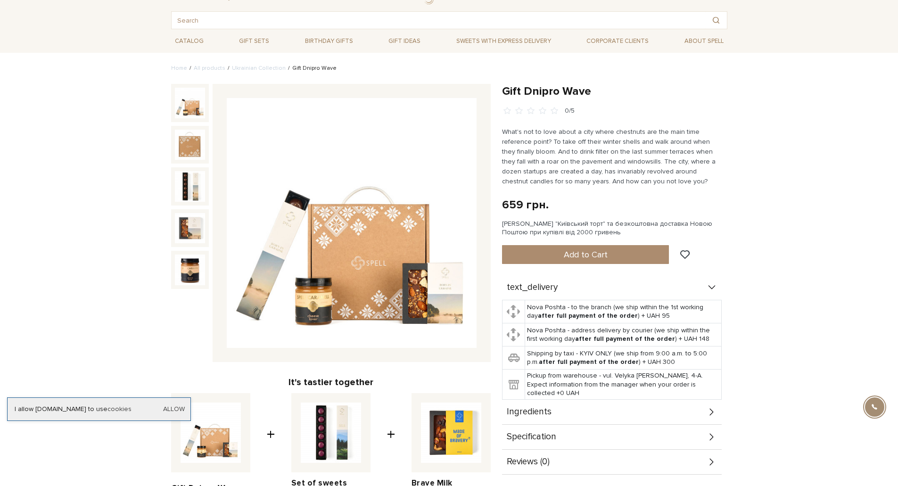
scroll to position [0, 0]
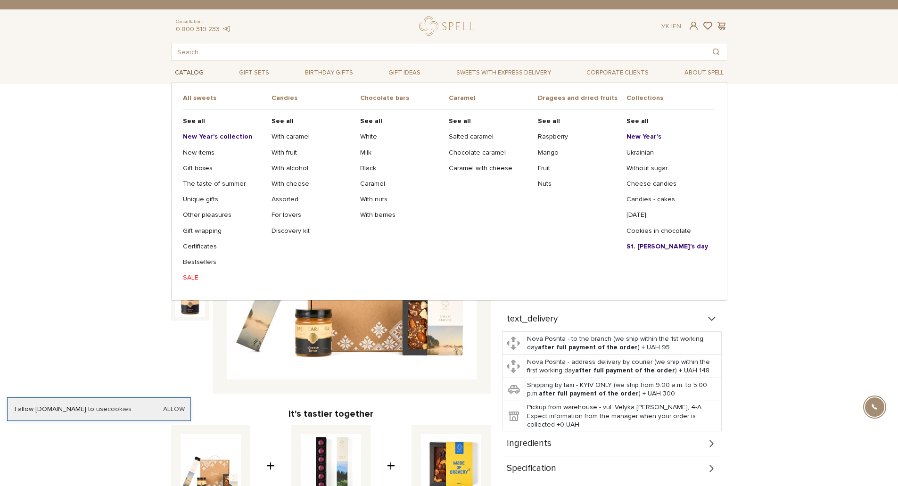
click at [182, 71] on link "Catalog" at bounding box center [189, 73] width 36 height 15
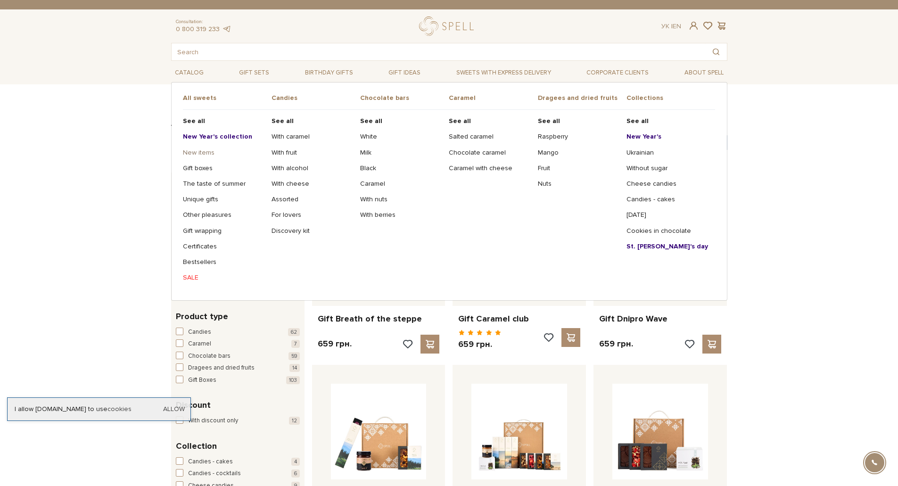
click at [198, 152] on link "New items" at bounding box center [224, 152] width 82 height 8
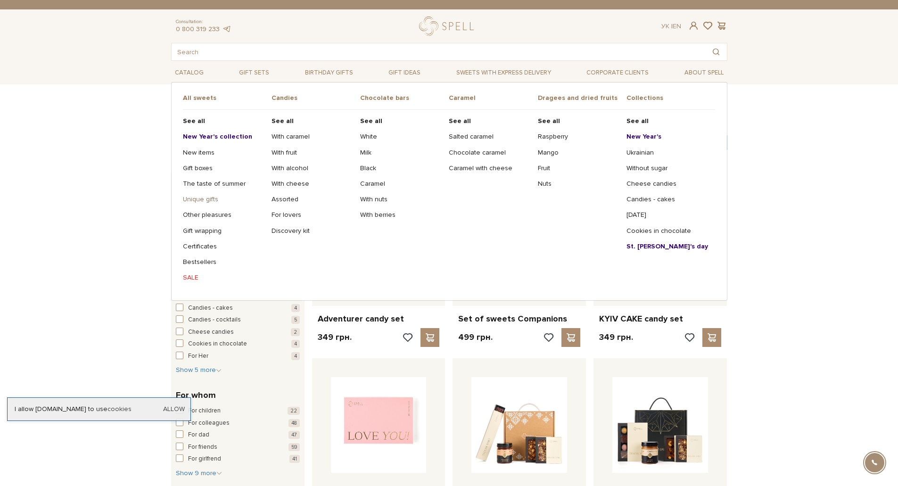
click at [206, 197] on link "Unique gifts" at bounding box center [224, 199] width 82 height 8
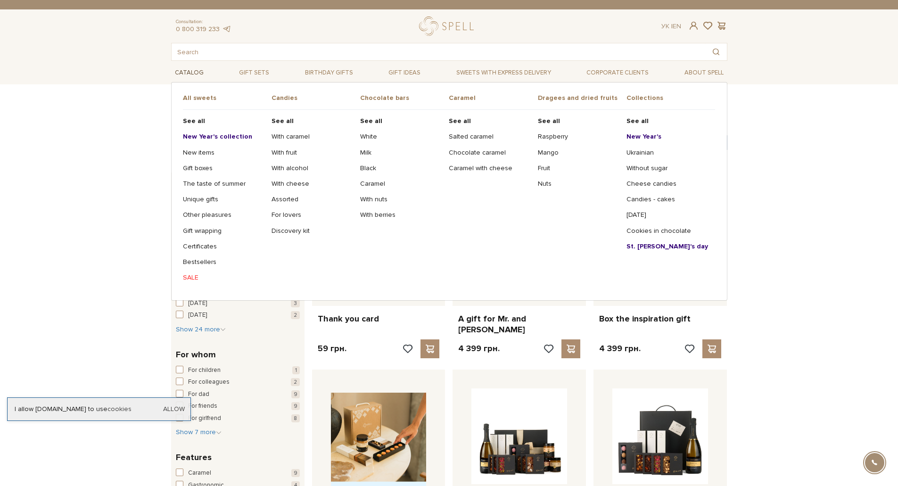
click at [180, 70] on link "Catalog" at bounding box center [189, 73] width 36 height 15
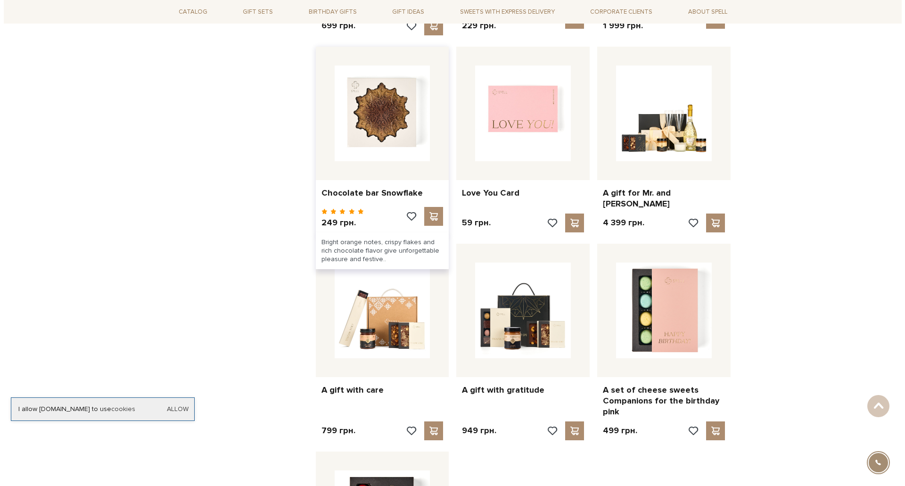
scroll to position [848, 0]
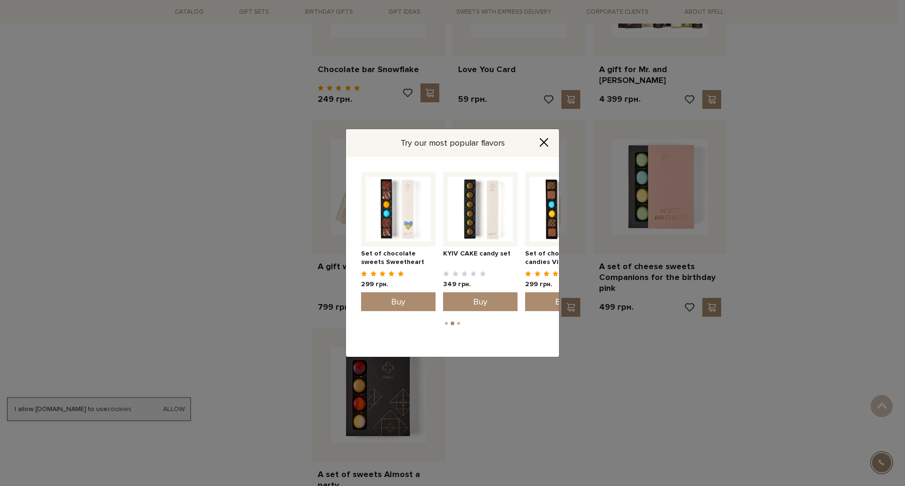
drag, startPoint x: 496, startPoint y: 213, endPoint x: 349, endPoint y: 216, distance: 147.1
click at [349, 216] on div "Set of chocolate sweets Sweetheart 299 грн. Buy 1" at bounding box center [452, 257] width 213 height 200
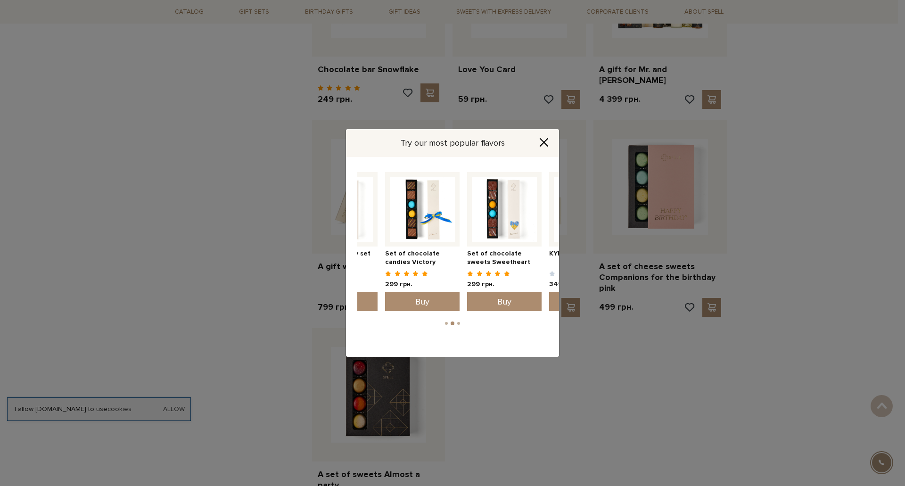
drag, startPoint x: 499, startPoint y: 221, endPoint x: 346, endPoint y: 237, distance: 153.0
click at [347, 237] on div "Set of chocolate sweets Sweetheart 299 грн. Buy 1" at bounding box center [452, 257] width 213 height 200
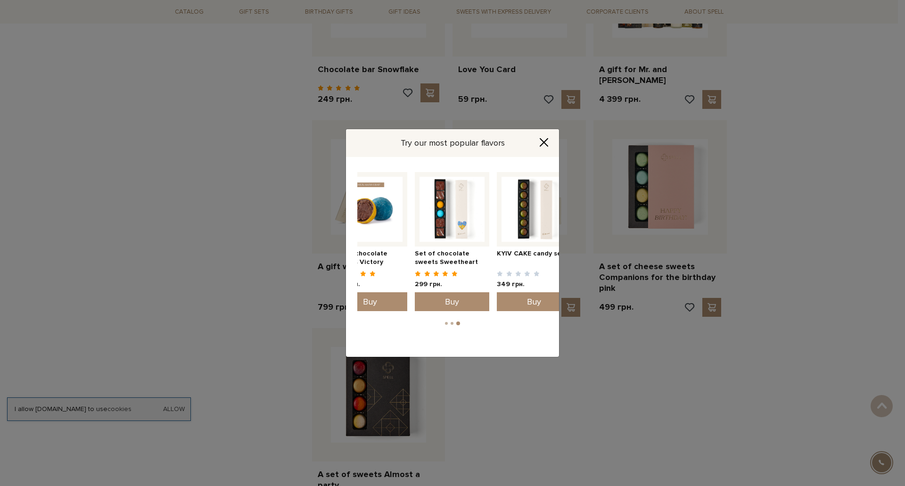
drag, startPoint x: 510, startPoint y: 231, endPoint x: 378, endPoint y: 233, distance: 132.0
click at [379, 233] on img at bounding box center [369, 209] width 65 height 65
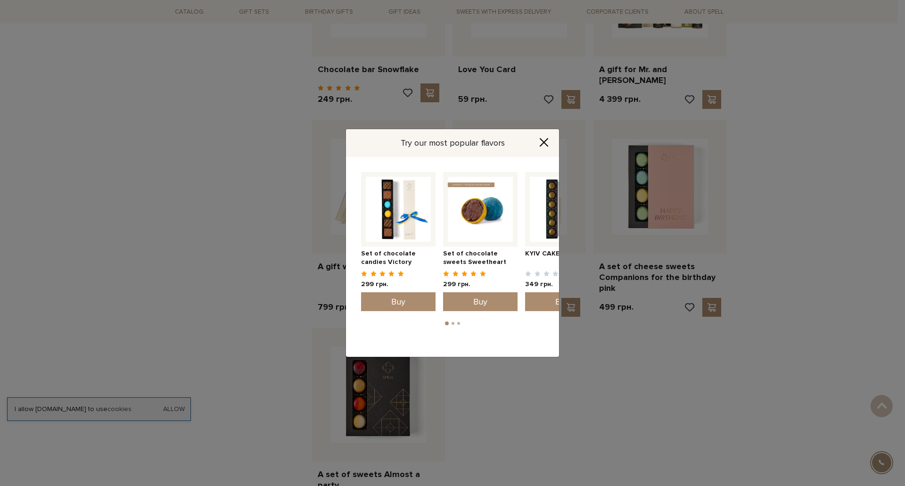
click at [479, 210] on img at bounding box center [480, 209] width 65 height 65
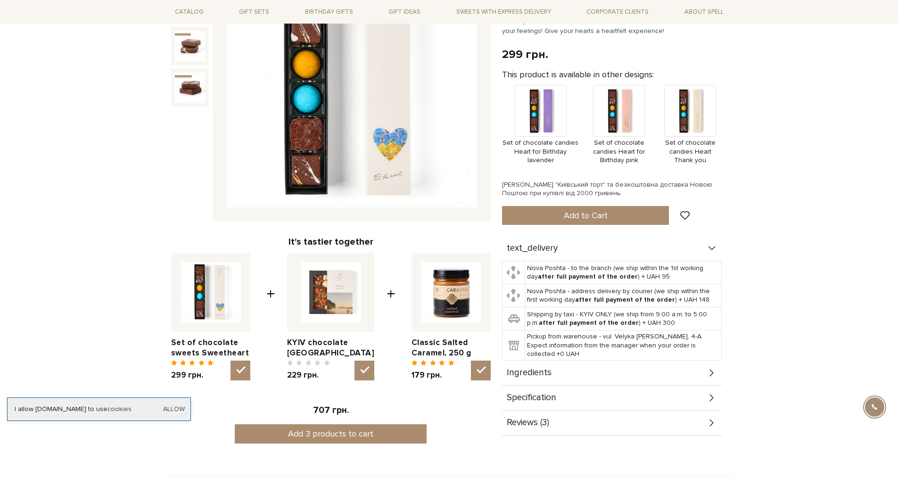
scroll to position [188, 0]
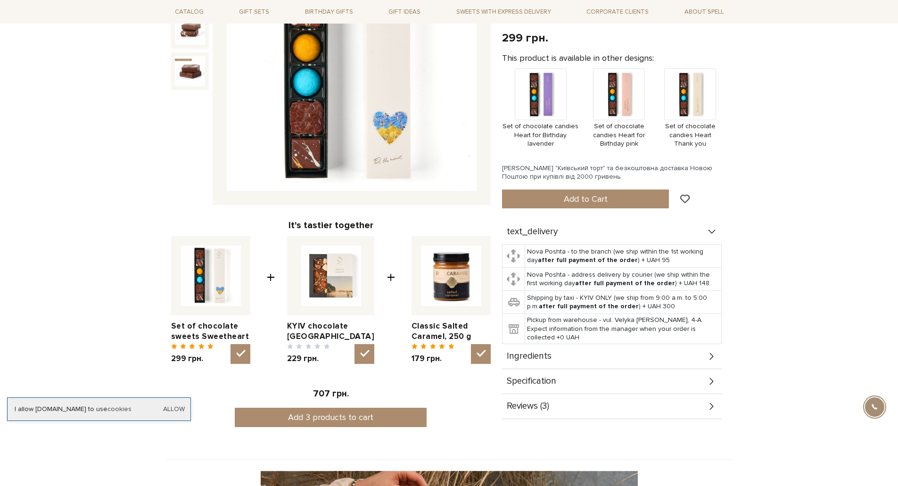
click at [713, 353] on icon at bounding box center [711, 356] width 10 height 10
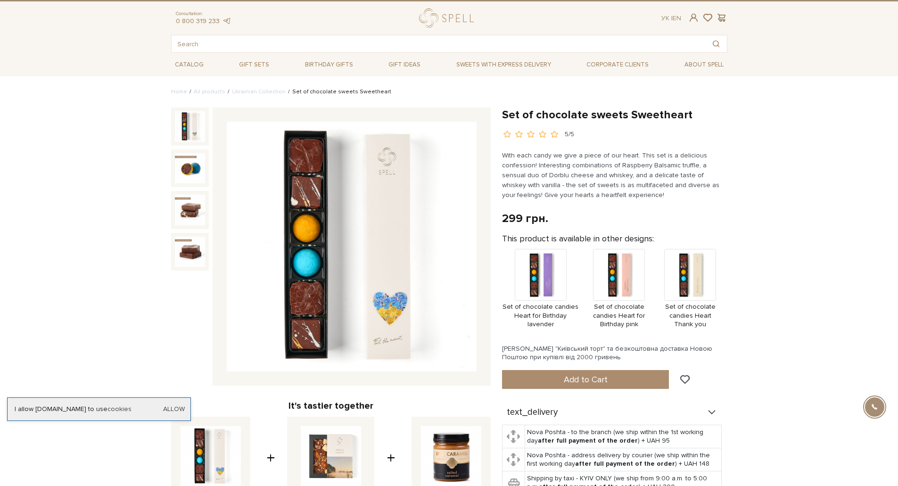
scroll to position [0, 0]
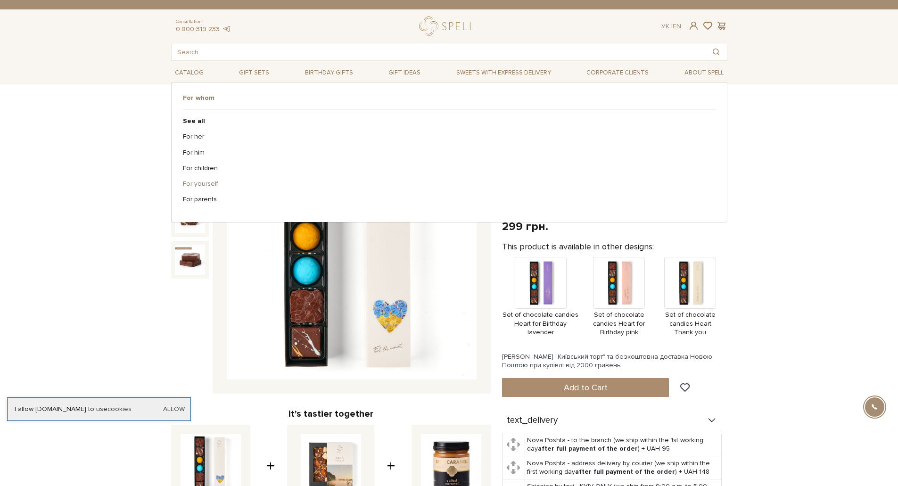
click at [196, 182] on link "For yourself" at bounding box center [445, 184] width 525 height 8
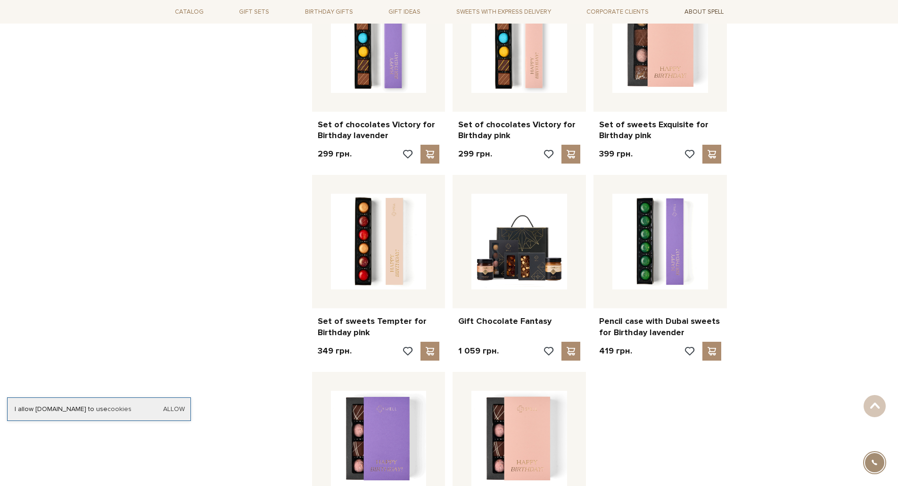
scroll to position [613, 0]
